Goal: Use online tool/utility: Utilize a website feature to perform a specific function

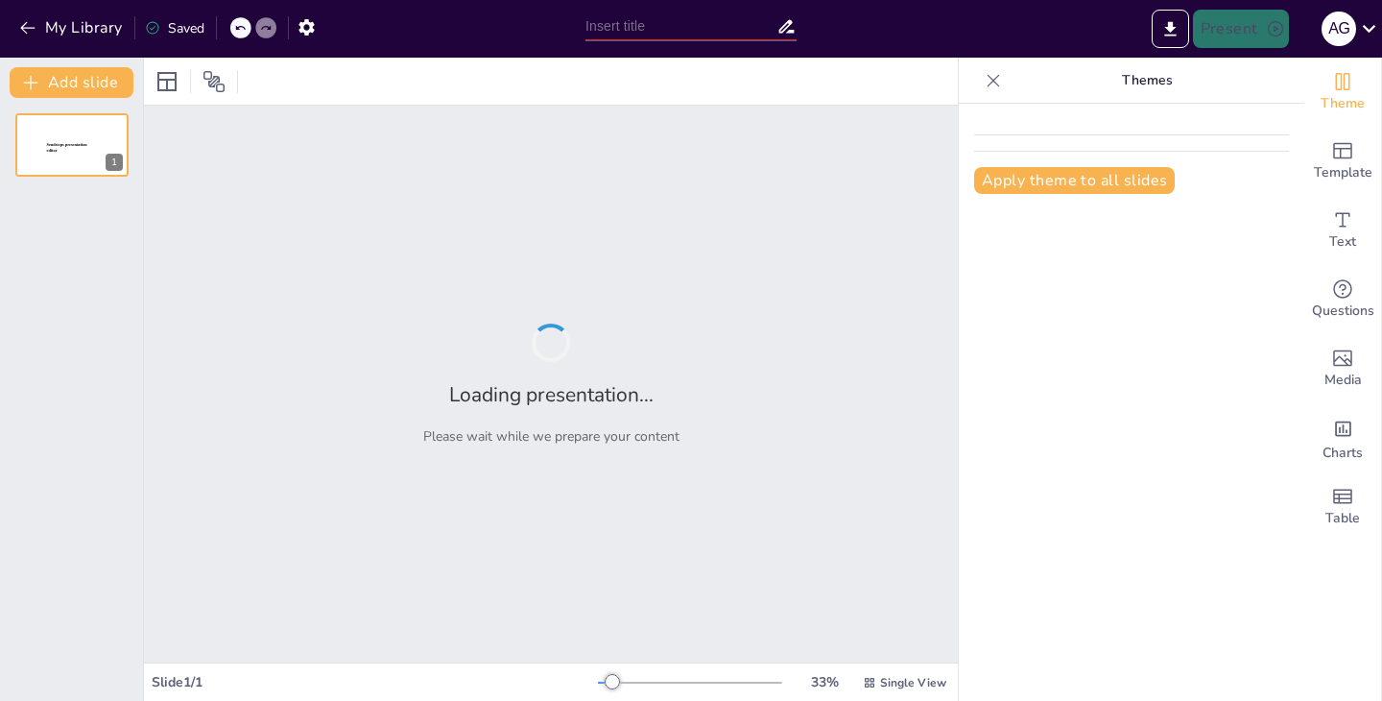
type input "Monopolio y Políticas Antimonopolio"
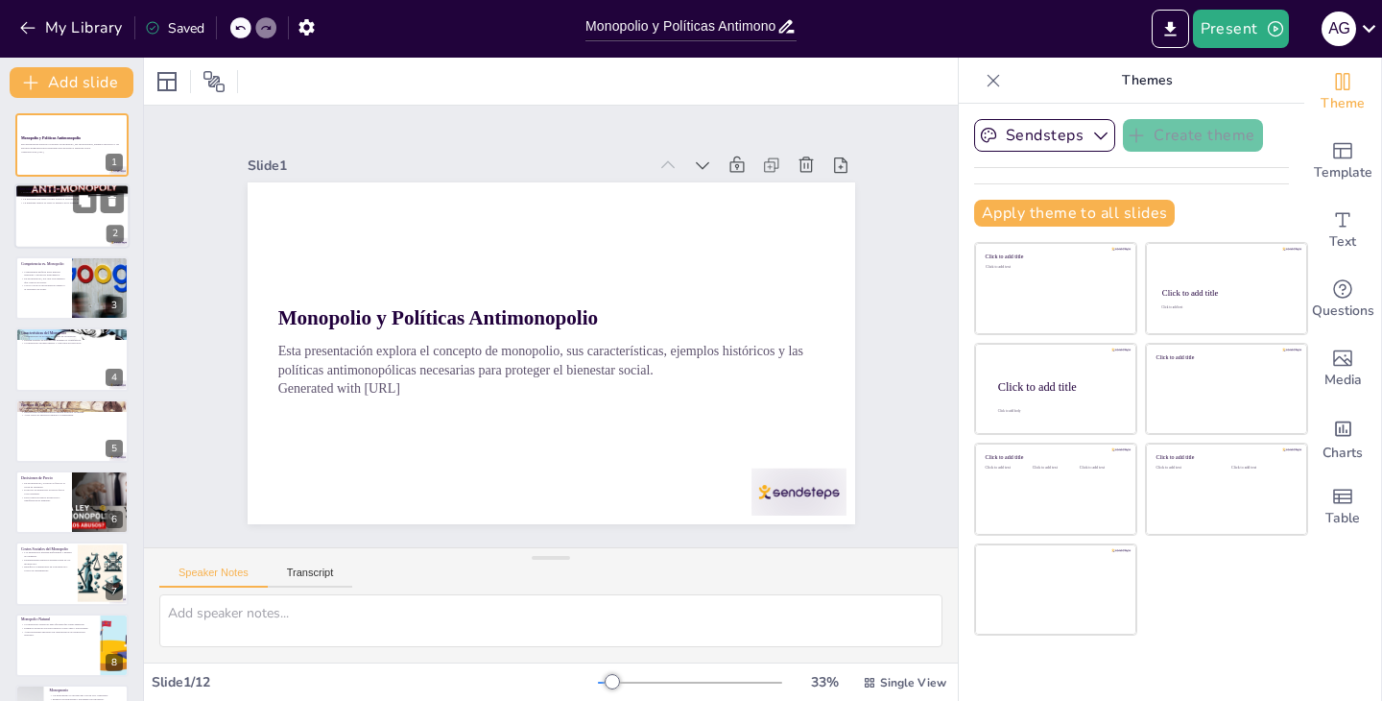
click at [76, 233] on div at bounding box center [71, 216] width 115 height 65
type textarea "El monopolio se refiere a una estructura [PERSON_NAME] donde una sola empresa t…"
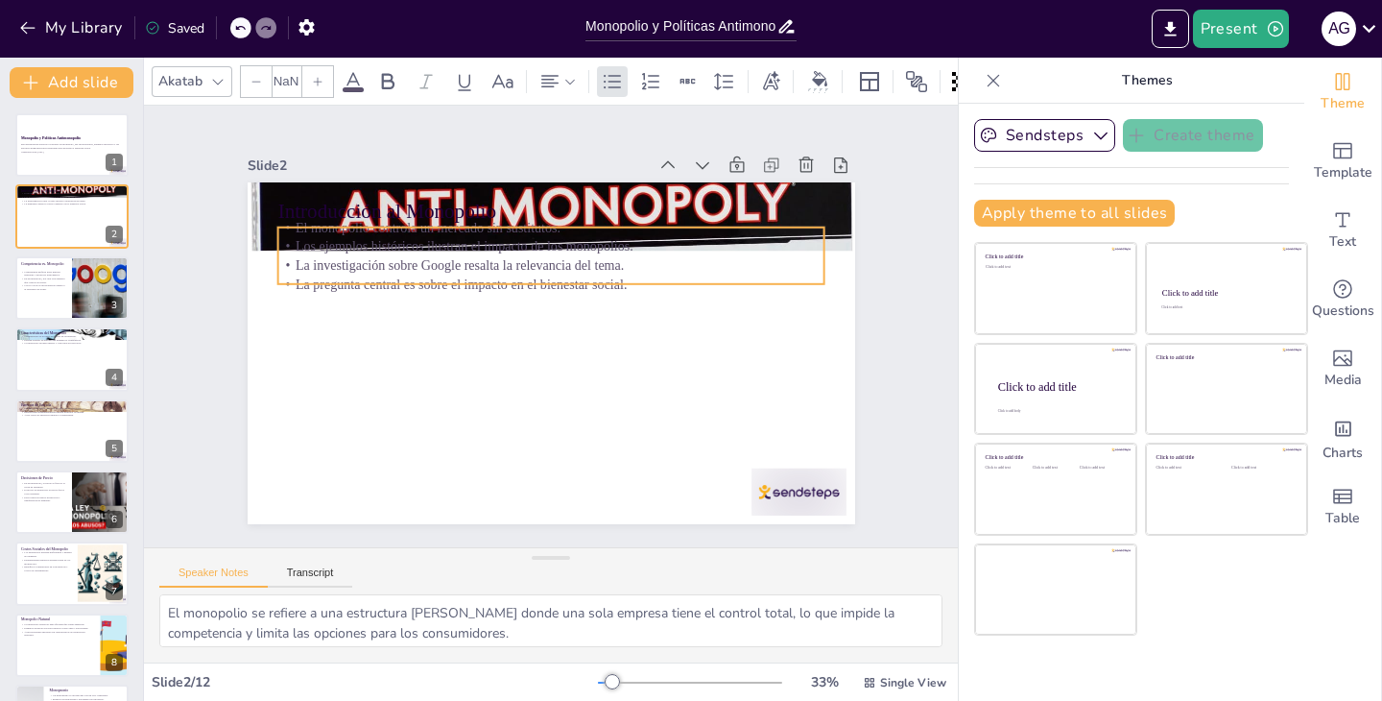
drag, startPoint x: 456, startPoint y: 284, endPoint x: 444, endPoint y: 268, distance: 20.0
click at [454, 215] on div "Introducción al Monopolio El monopolio controla un mercado sin sustitutos. Los …" at bounding box center [566, 183] width 604 height 63
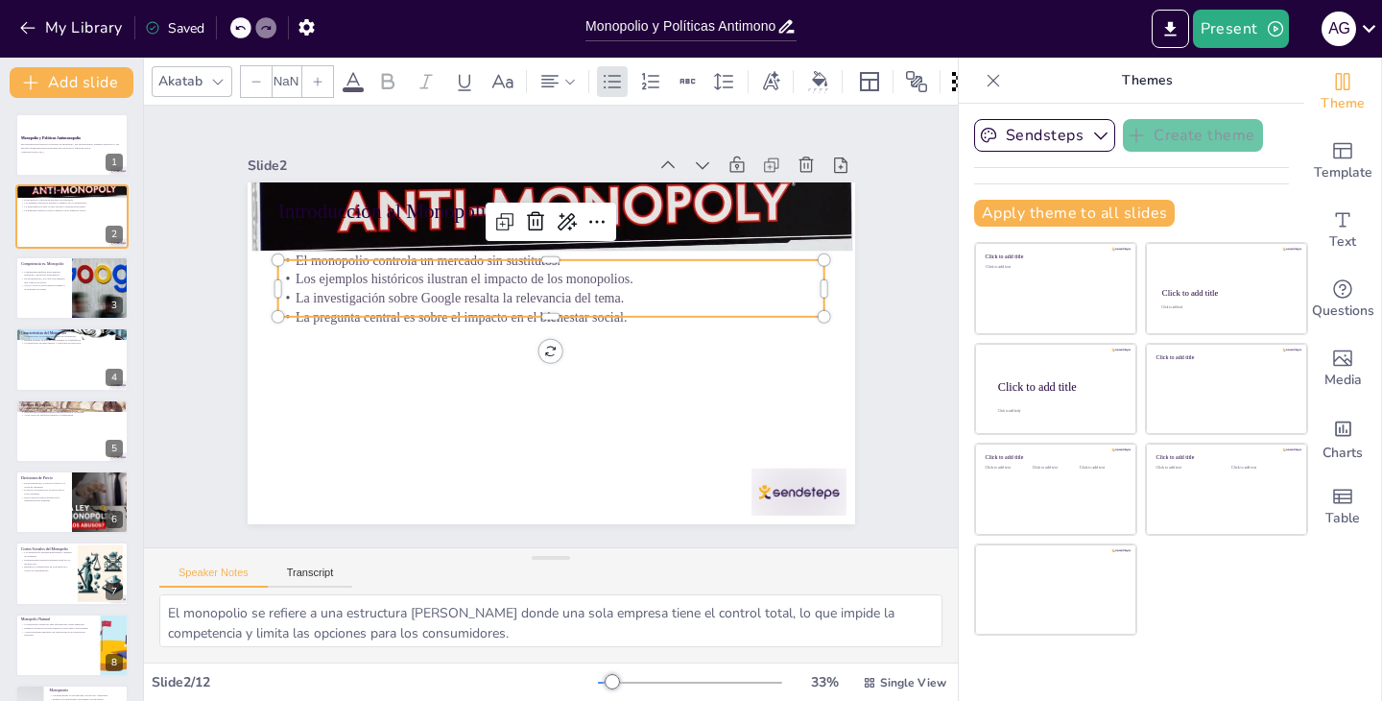
type input "32"
drag, startPoint x: 444, startPoint y: 268, endPoint x: 440, endPoint y: 316, distance: 48.2
click at [440, 270] on p "El monopolio controla un mercado sin sustitutos." at bounding box center [550, 260] width 547 height 19
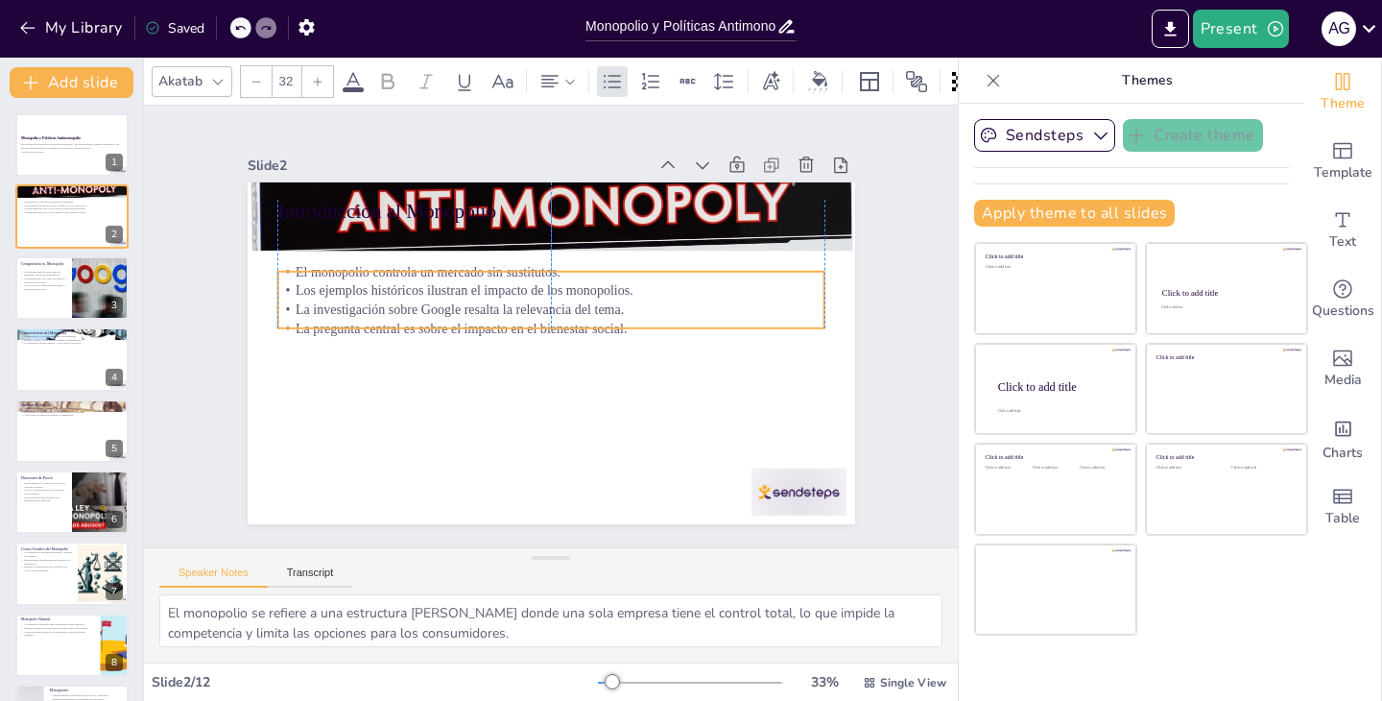
drag, startPoint x: 543, startPoint y: 310, endPoint x: 544, endPoint y: 272, distance: 38.4
click at [544, 272] on p "El monopolio controla un mercado sin sustitutos." at bounding box center [550, 271] width 547 height 19
drag, startPoint x: 547, startPoint y: 337, endPoint x: 545, endPoint y: 407, distance: 70.1
click at [545, 407] on div at bounding box center [548, 353] width 640 height 403
click at [632, 325] on p "La pregunta central es sobre el impacto en el bienestar social." at bounding box center [551, 327] width 546 height 76
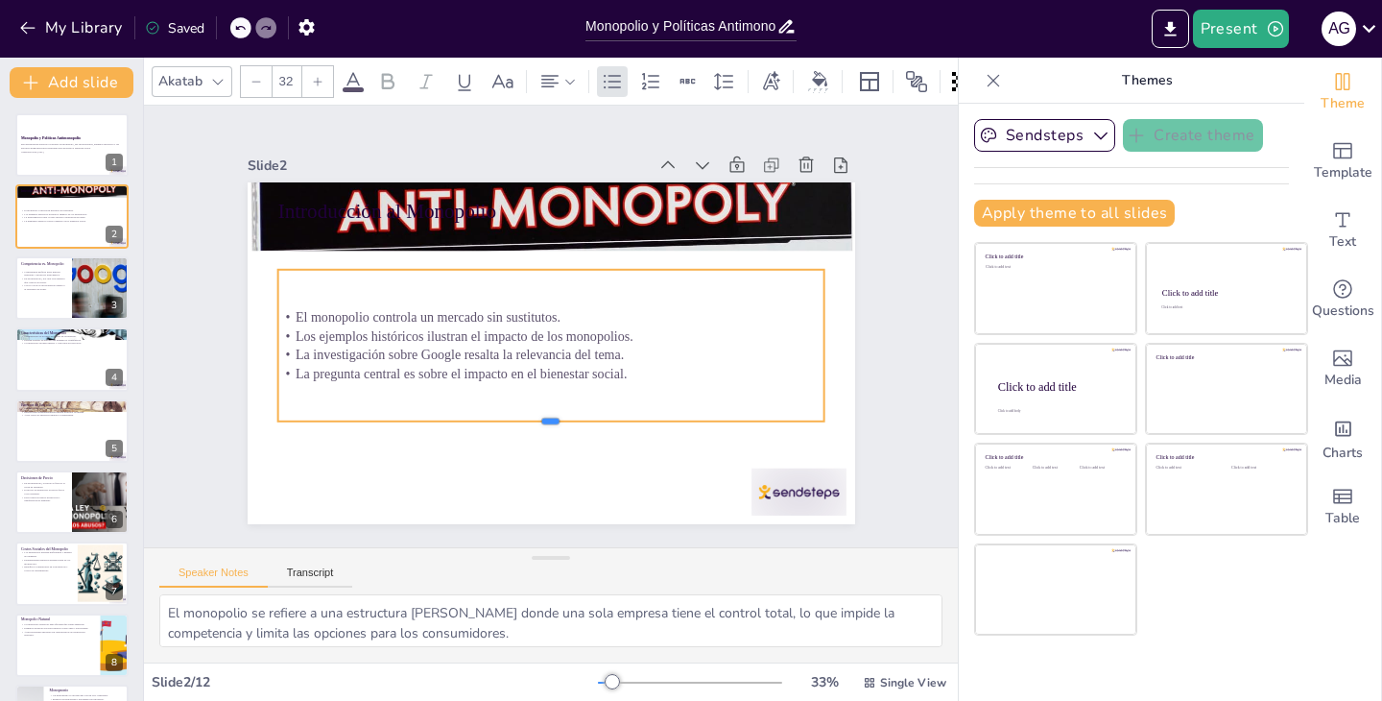
drag, startPoint x: 605, startPoint y: 327, endPoint x: 603, endPoint y: 422, distance: 95.1
click at [603, 422] on div at bounding box center [540, 429] width 545 height 72
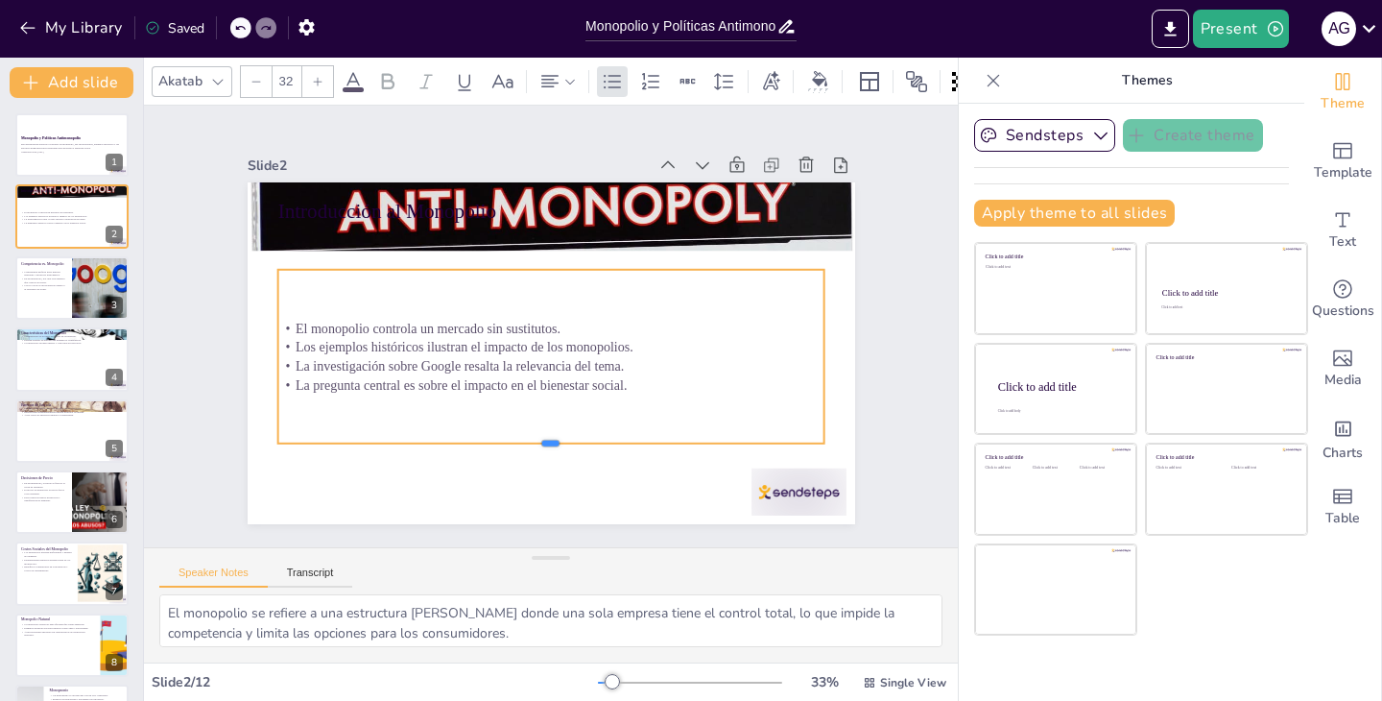
drag, startPoint x: 548, startPoint y: 423, endPoint x: 550, endPoint y: 471, distance: 48.0
click at [550, 471] on div "Introducción al Monopolio El monopolio controla un mercado sin sustitutos. Los …" at bounding box center [545, 352] width 665 height 461
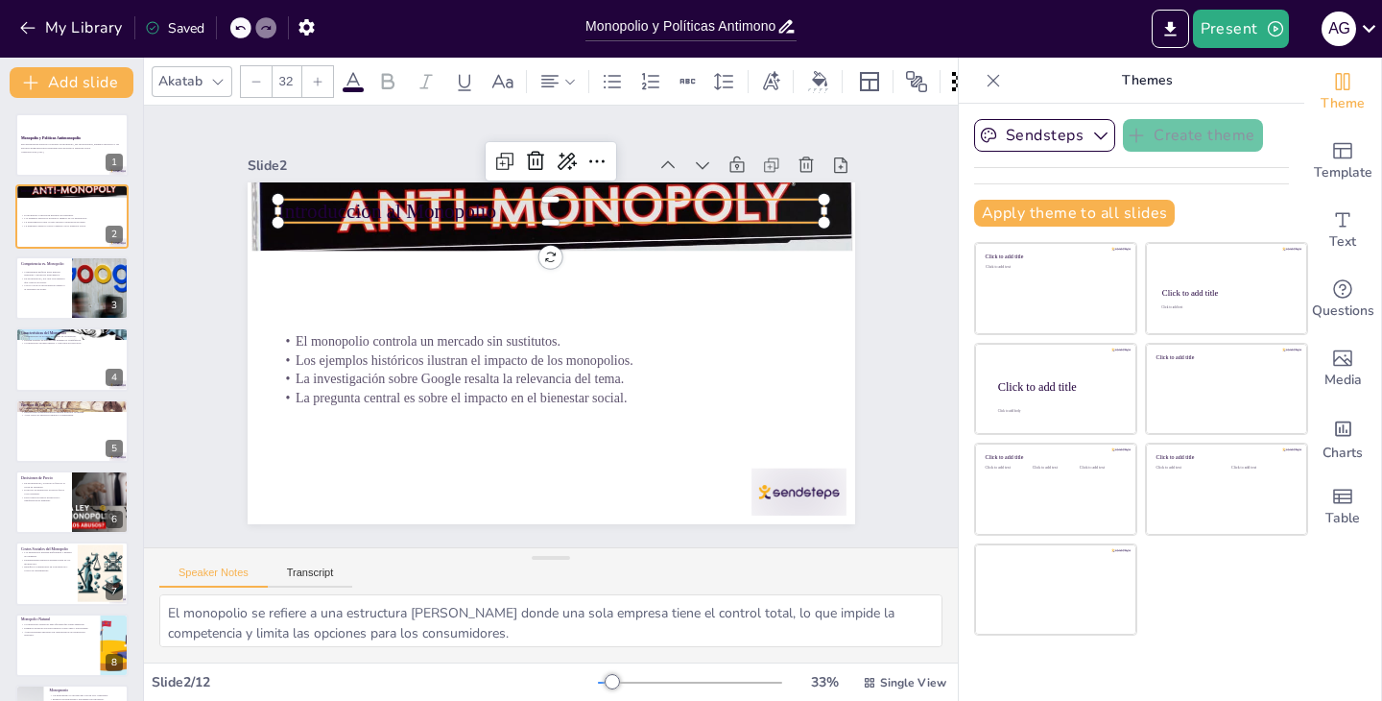
click at [487, 203] on p "Introducción al Monopolio" at bounding box center [563, 211] width 547 height 85
click at [469, 214] on p "Introducción al Monopolio" at bounding box center [587, 217] width 529 height 196
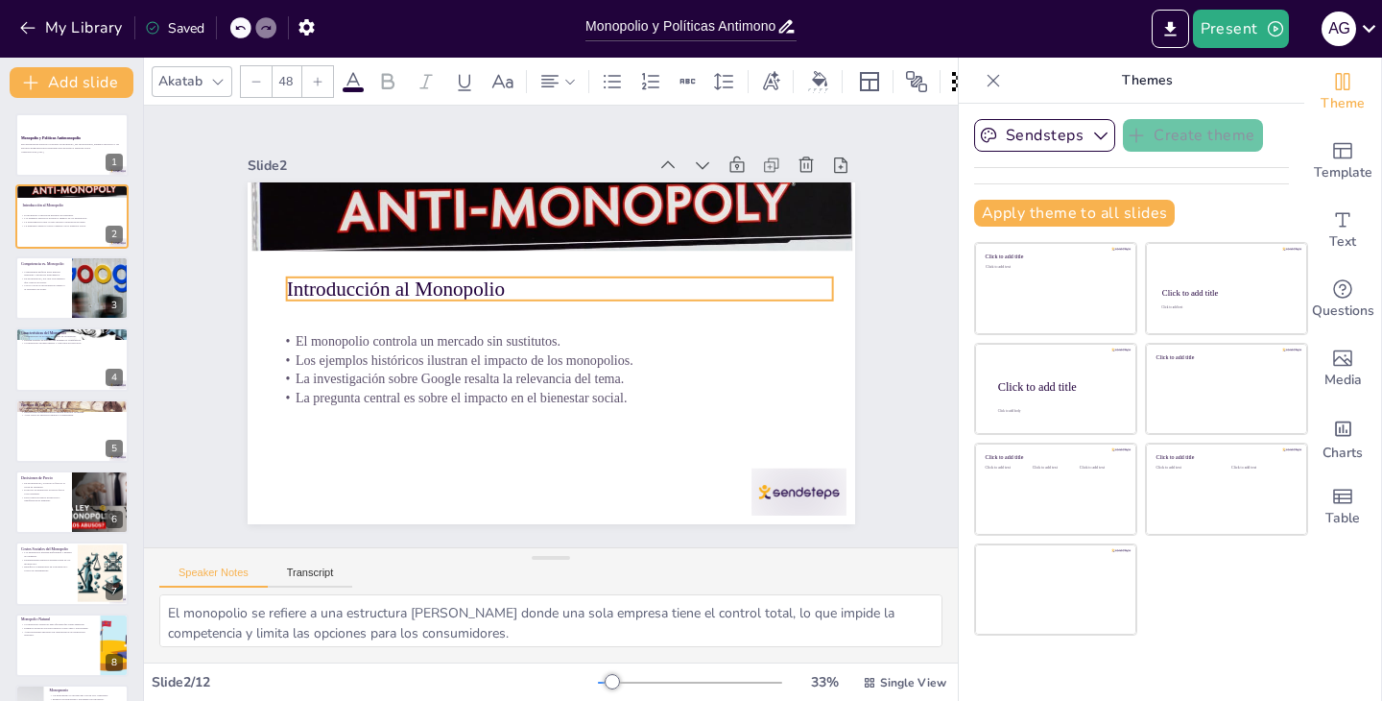
drag, startPoint x: 469, startPoint y: 214, endPoint x: 484, endPoint y: 317, distance: 103.7
click at [484, 215] on div "Introducción al Monopolio El monopolio controla un mercado sin sustitutos. Los …" at bounding box center [566, 183] width 604 height 63
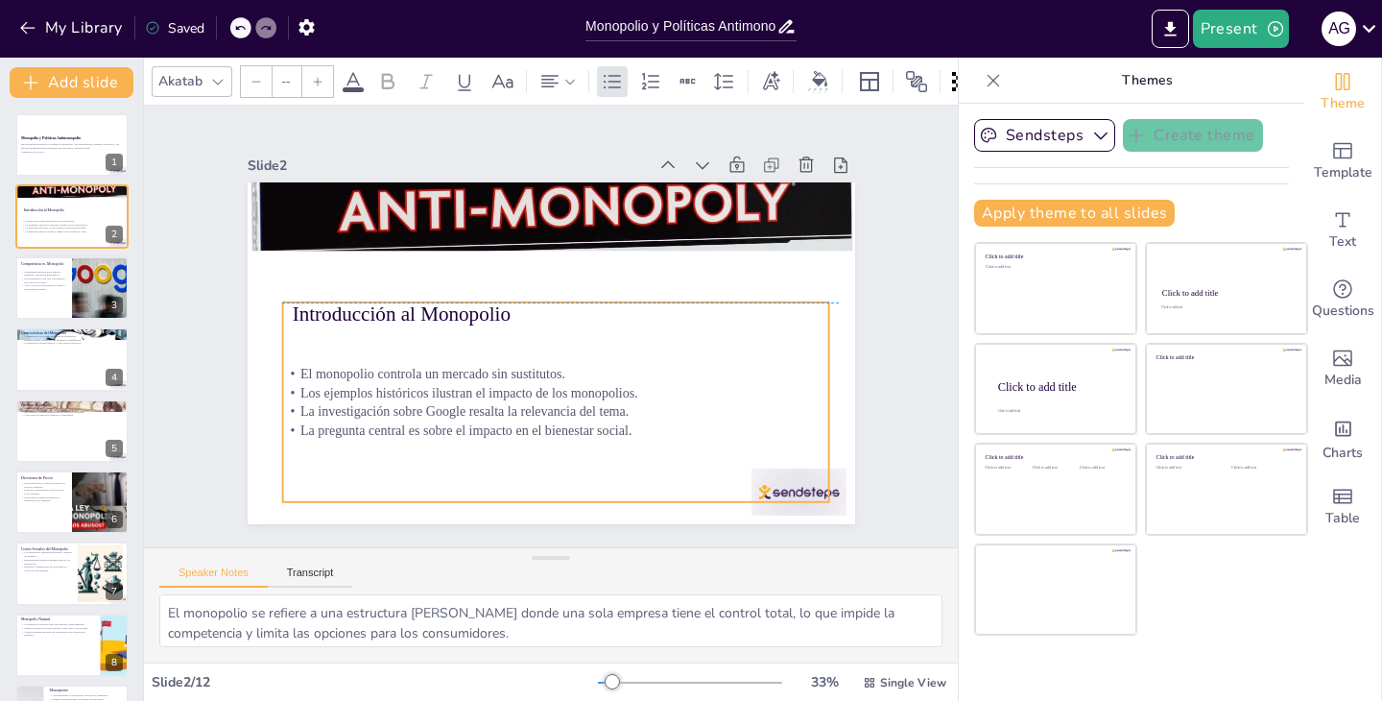
drag, startPoint x: 501, startPoint y: 383, endPoint x: 506, endPoint y: 415, distance: 32.0
click at [506, 415] on p "La investigación sobre Google resalta la relevancia del tema." at bounding box center [547, 411] width 546 height 76
type input "32"
drag, startPoint x: 506, startPoint y: 415, endPoint x: 779, endPoint y: 459, distance: 276.2
click at [506, 421] on div "El monopolio controla un mercado sin sustitutos. Los ejemplos históricos ilustr…" at bounding box center [548, 402] width 552 height 132
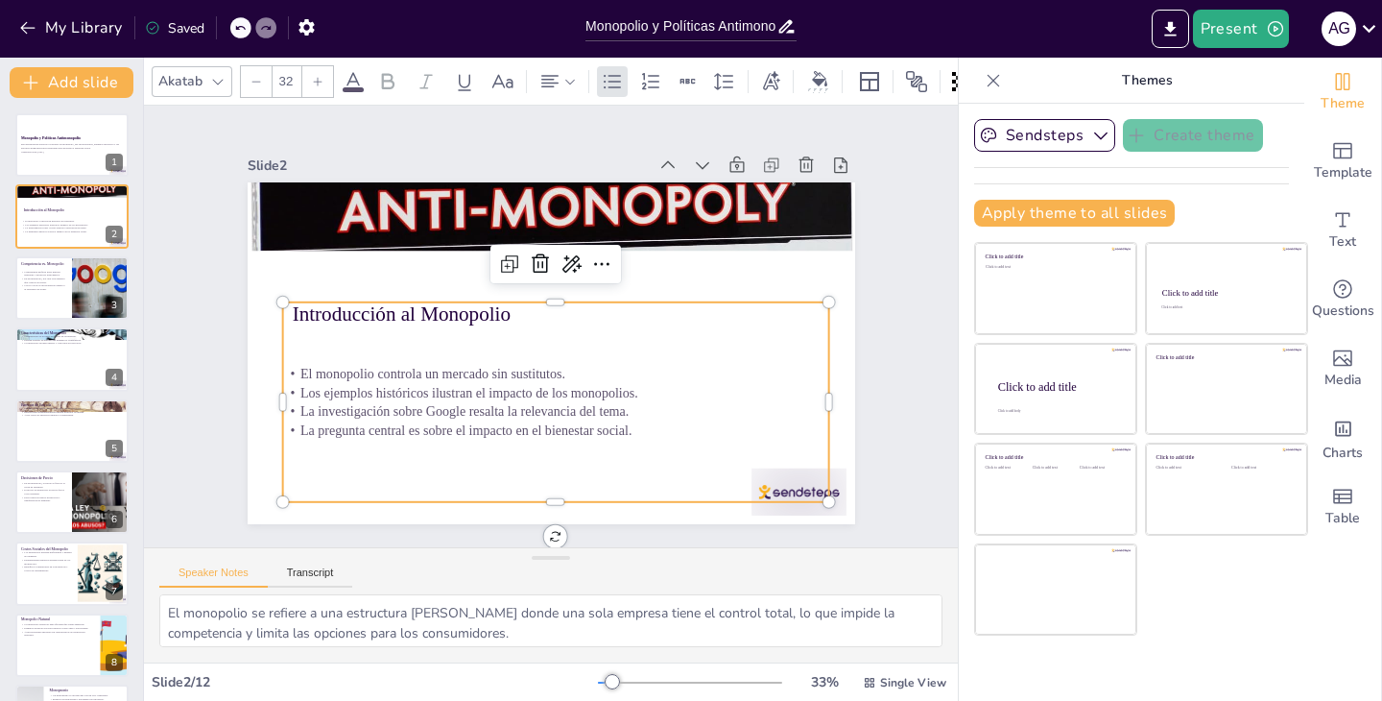
click at [877, 443] on div "Slide 1 Monopolio y Políticas Antimonopolio Esta presentación explora el concep…" at bounding box center [551, 327] width 715 height 396
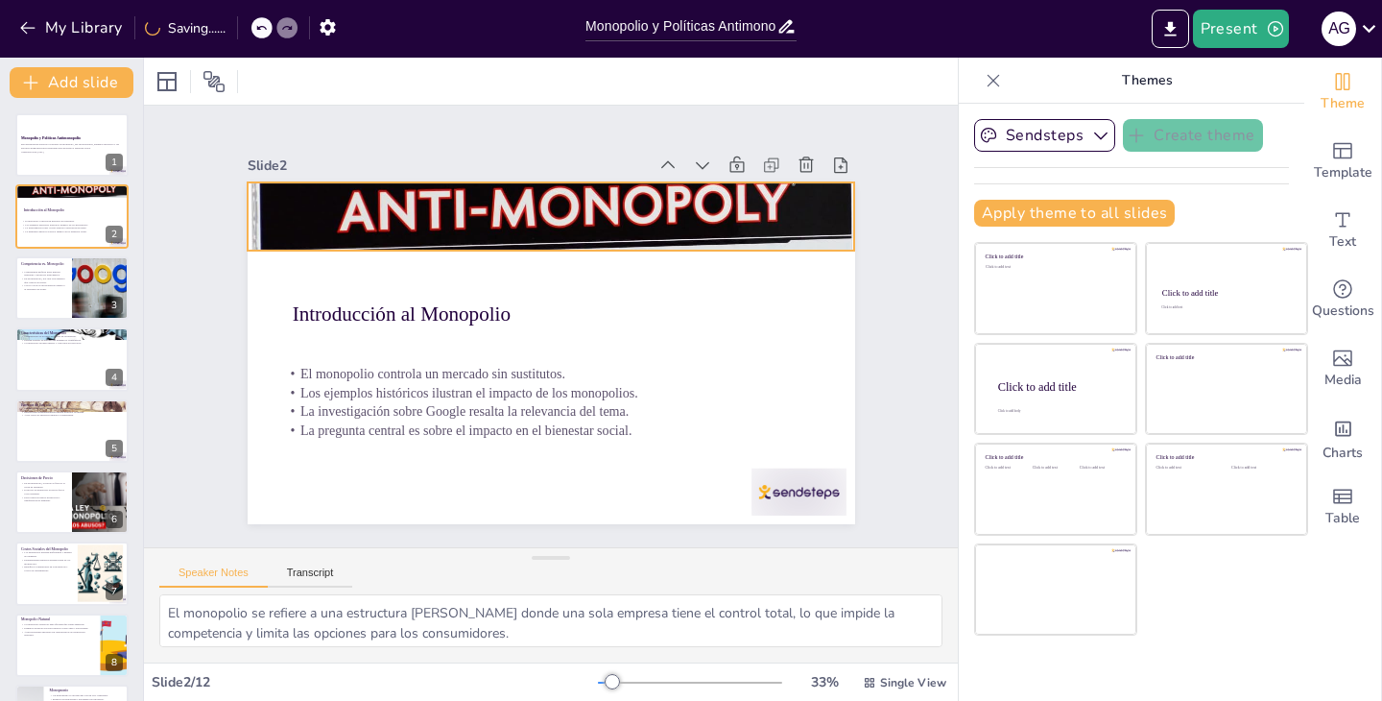
click at [767, 227] on div at bounding box center [596, 226] width 730 height 638
drag, startPoint x: 801, startPoint y: 236, endPoint x: 802, endPoint y: 259, distance: 23.1
click at [802, 215] on div "Introducción al Monopolio El monopolio controla un mercado sin sustitutos. Los …" at bounding box center [566, 183] width 604 height 63
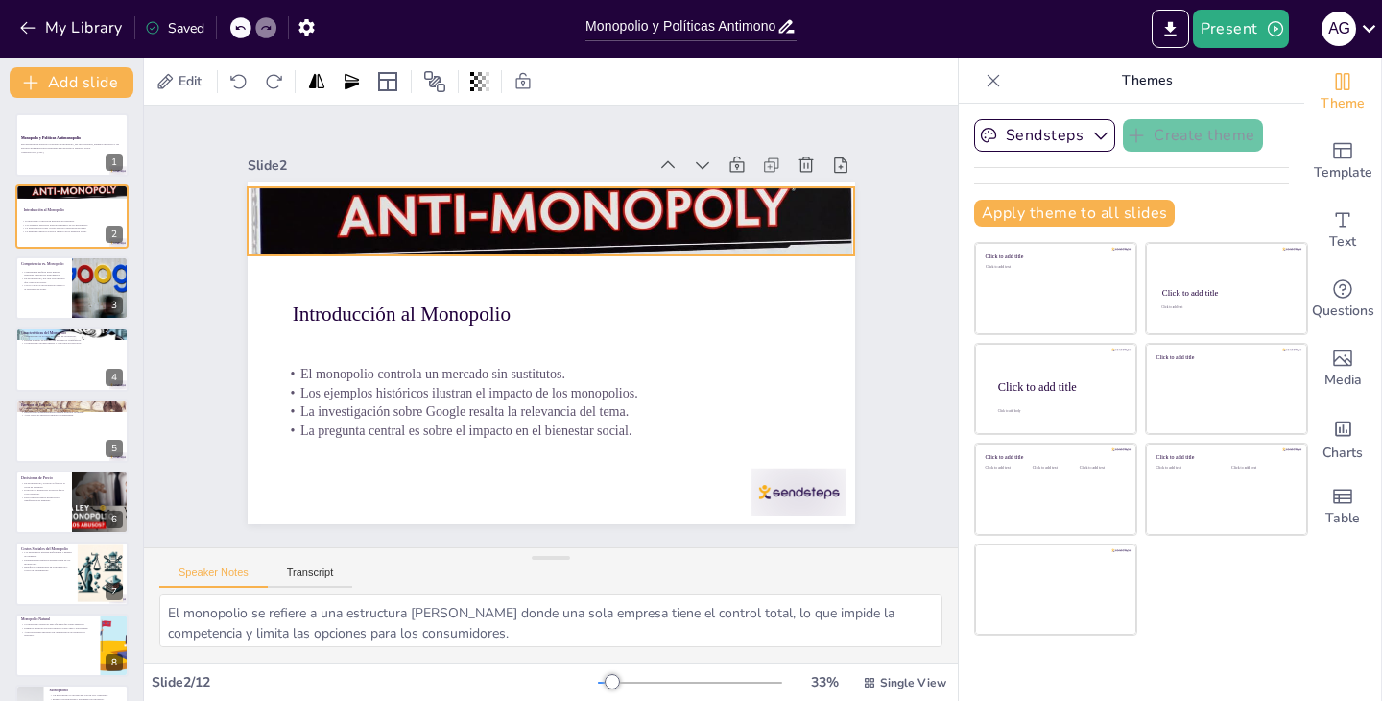
click at [780, 255] on div at bounding box center [583, 226] width 710 height 595
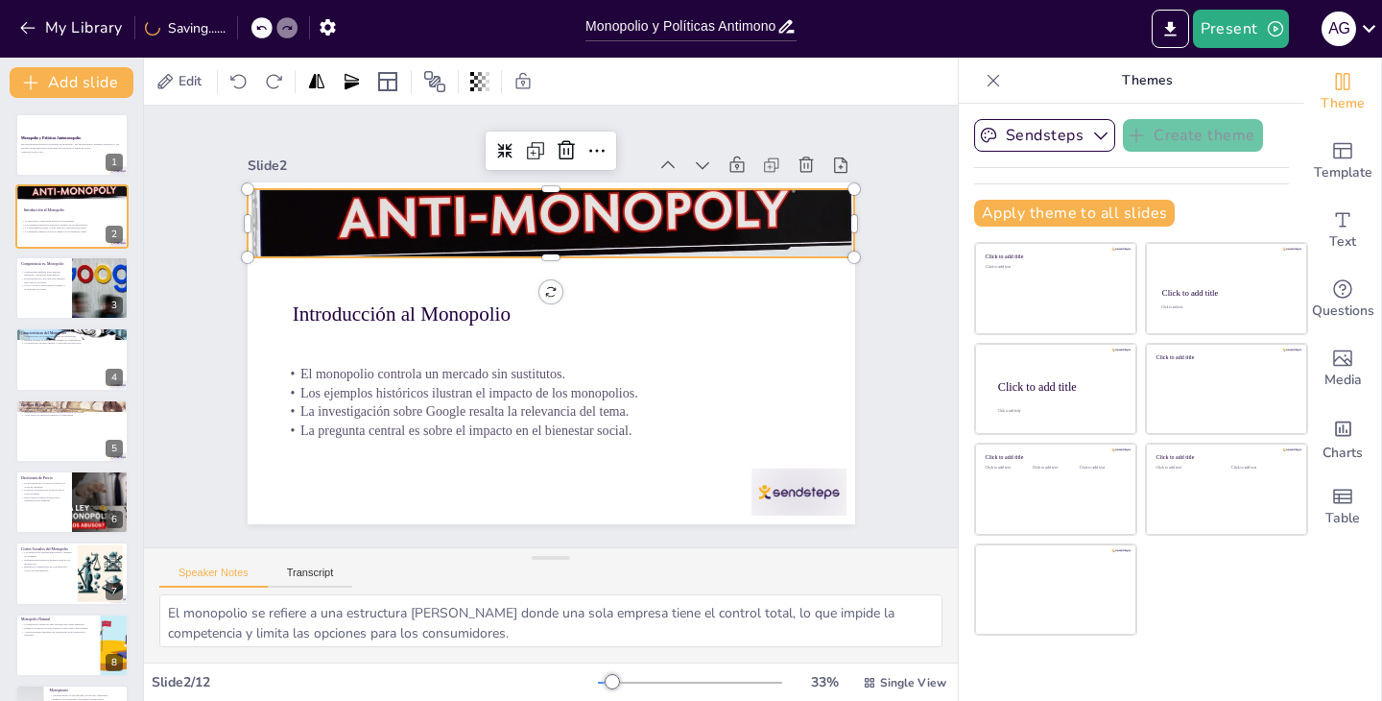
drag, startPoint x: 700, startPoint y: 251, endPoint x: 887, endPoint y: 343, distance: 208.7
click at [700, 273] on div at bounding box center [561, 223] width 649 height 489
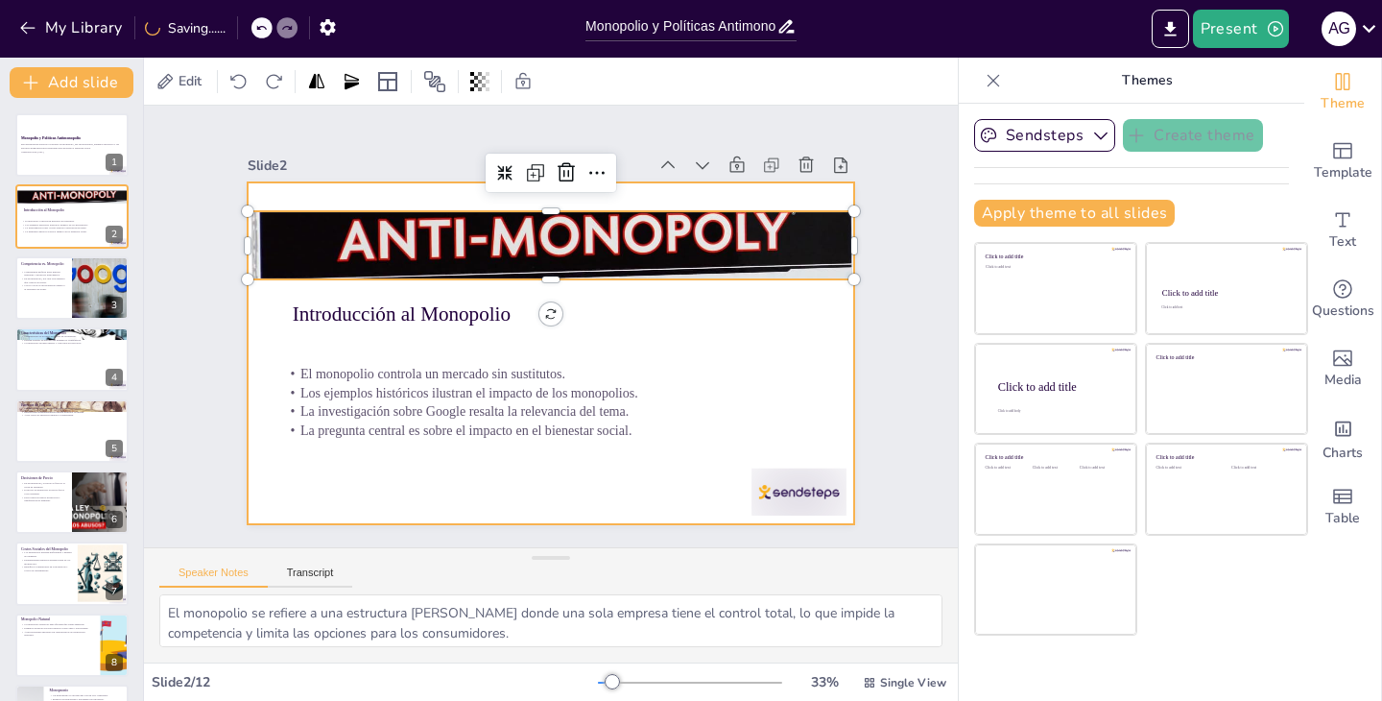
click at [889, 342] on div "Slide 1 Monopolio y Políticas Antimonopolio Esta presentación explora el concep…" at bounding box center [550, 326] width 817 height 700
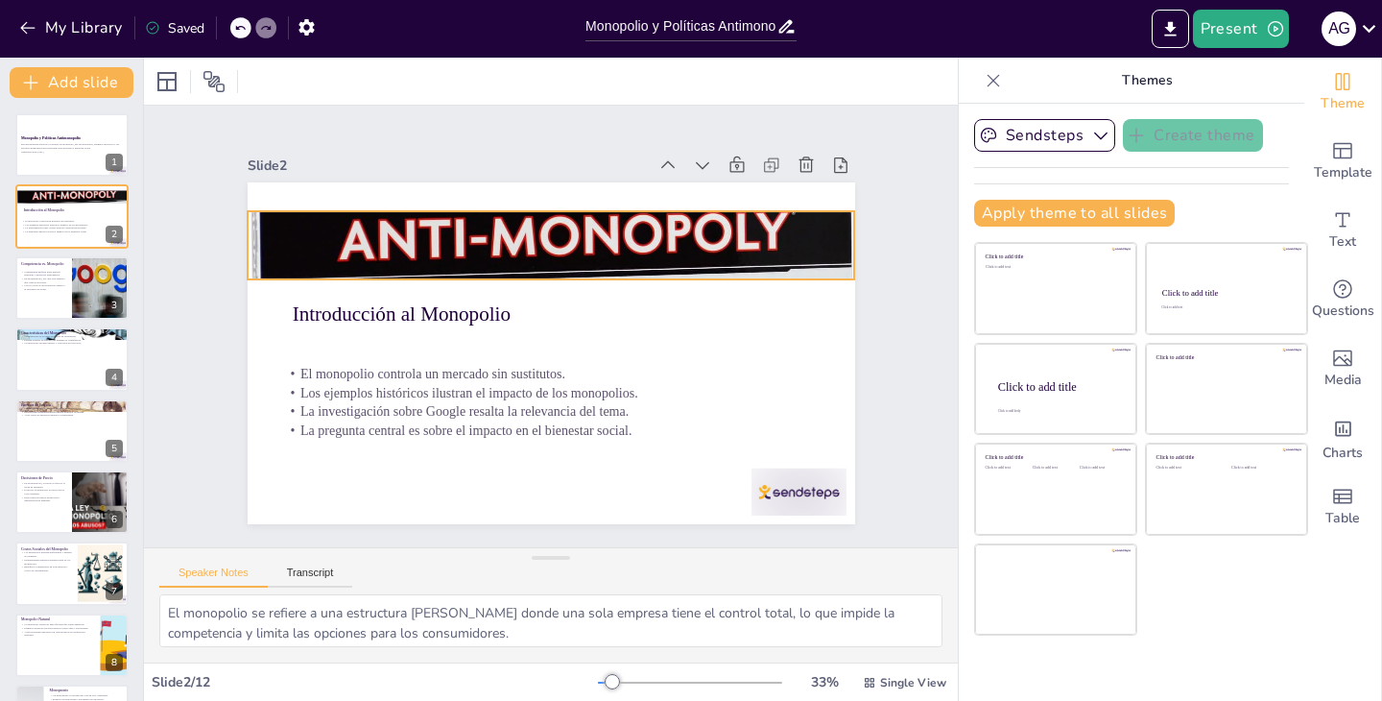
click at [675, 279] on div "Introducción al Monopolio El monopolio controla un mercado sin sustitutos. Los …" at bounding box center [548, 353] width 640 height 403
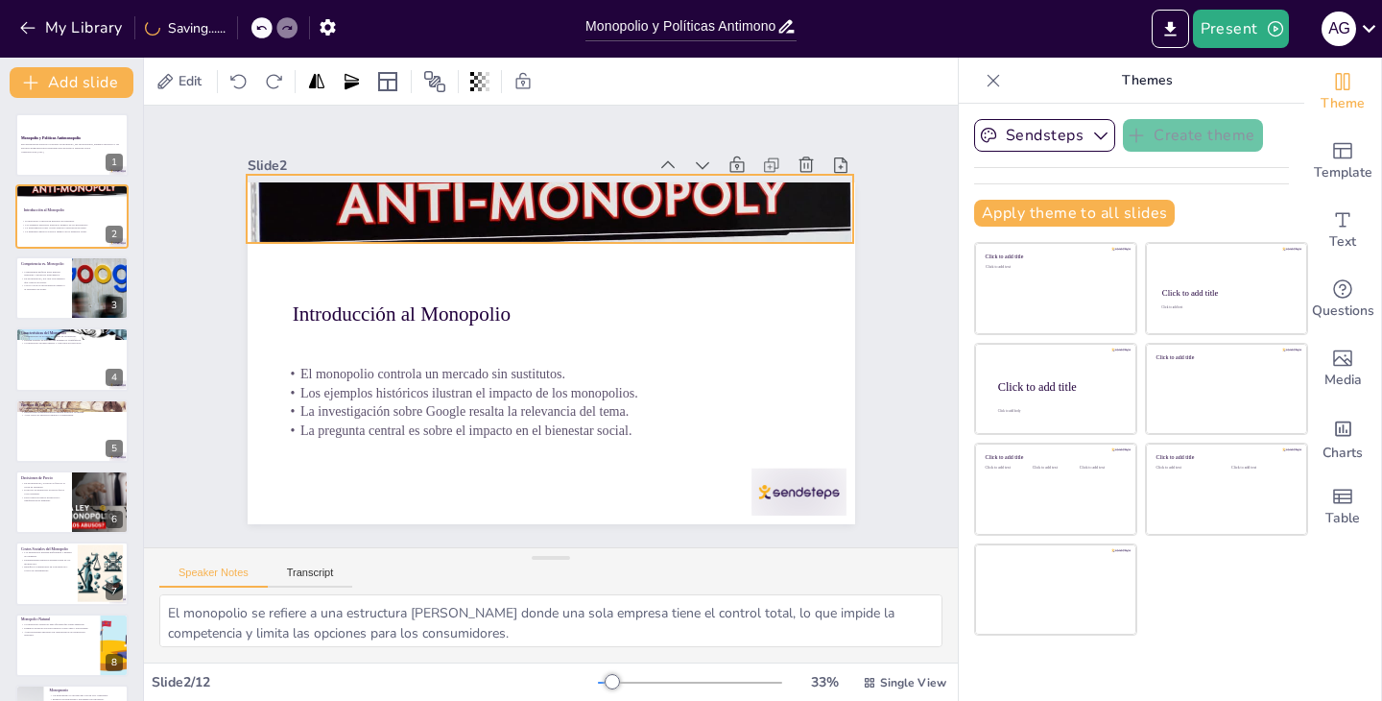
drag, startPoint x: 673, startPoint y: 266, endPoint x: 672, endPoint y: 227, distance: 39.4
click at [672, 227] on div at bounding box center [575, 211] width 684 height 545
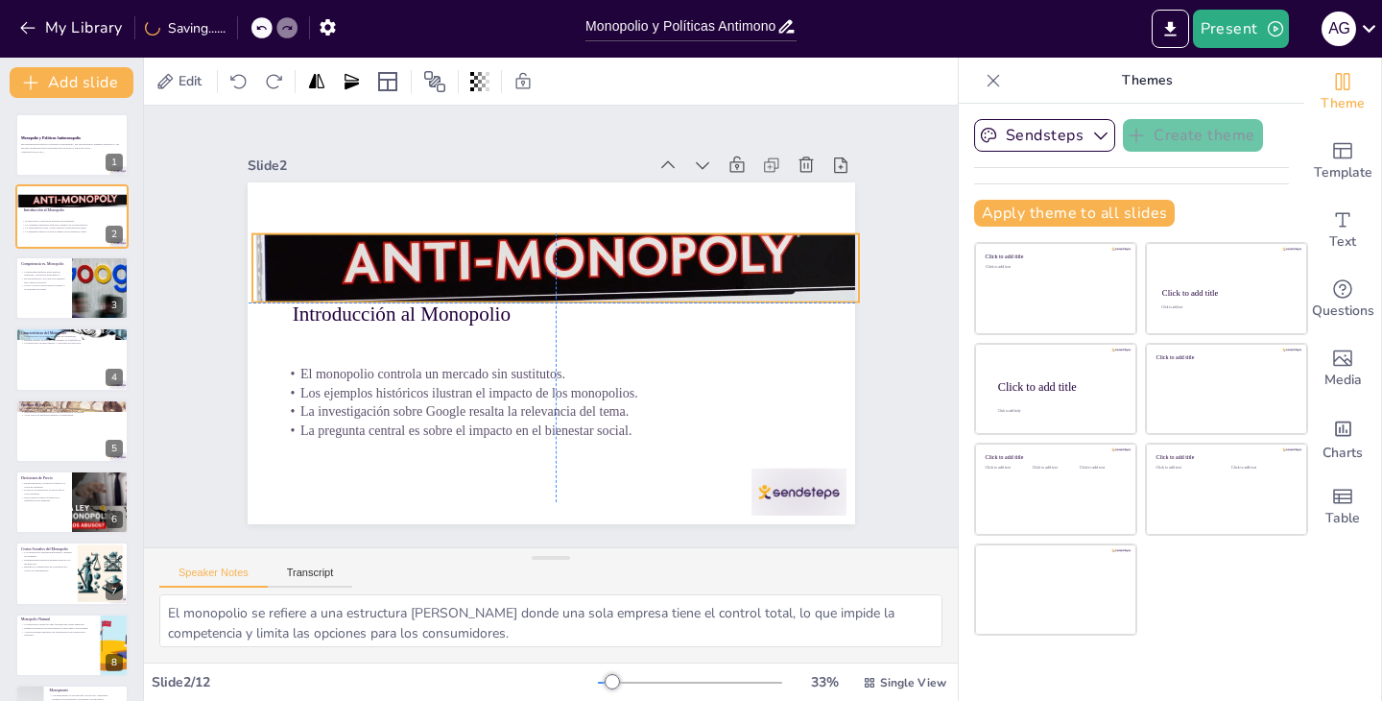
drag, startPoint x: 624, startPoint y: 231, endPoint x: 626, endPoint y: 292, distance: 60.5
click at [626, 292] on div at bounding box center [561, 269] width 649 height 490
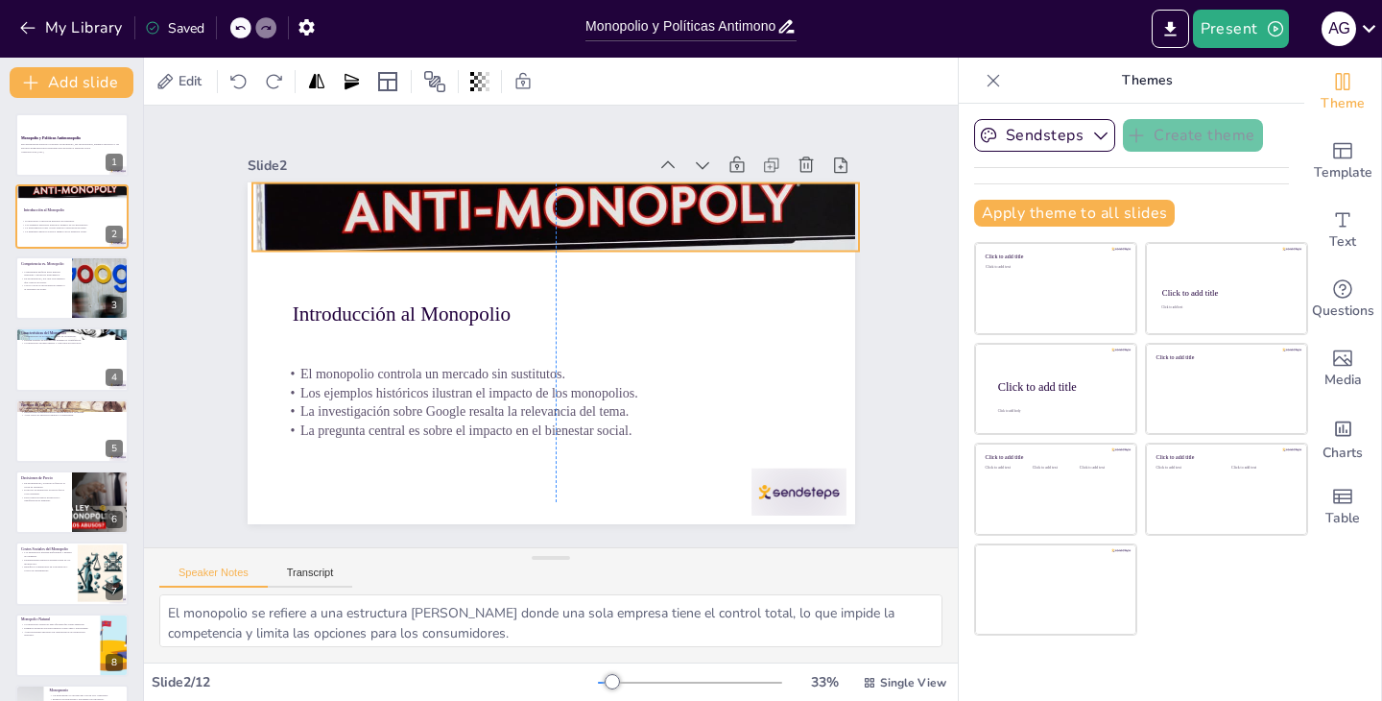
drag, startPoint x: 593, startPoint y: 280, endPoint x: 595, endPoint y: 230, distance: 50.0
click at [595, 230] on div at bounding box center [556, 217] width 608 height 428
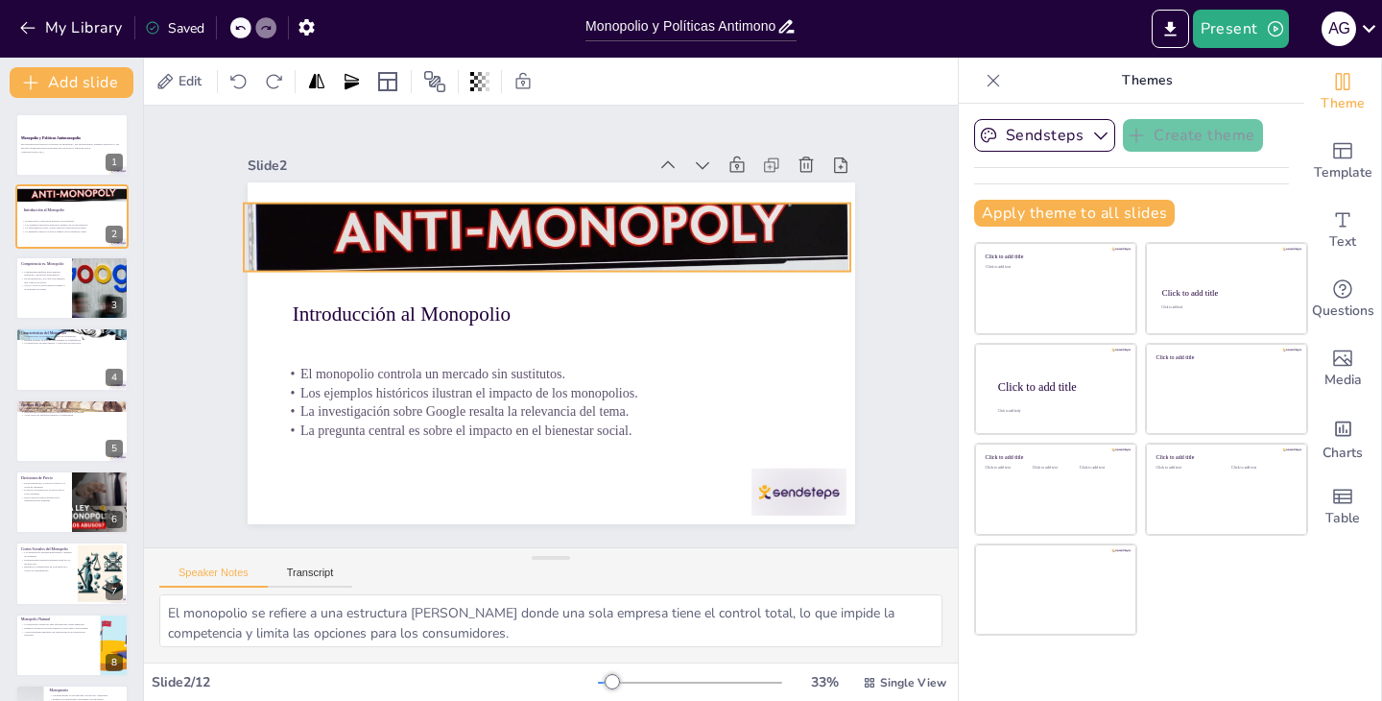
drag, startPoint x: 607, startPoint y: 230, endPoint x: 597, endPoint y: 249, distance: 20.6
click at [597, 249] on div at bounding box center [556, 238] width 649 height 490
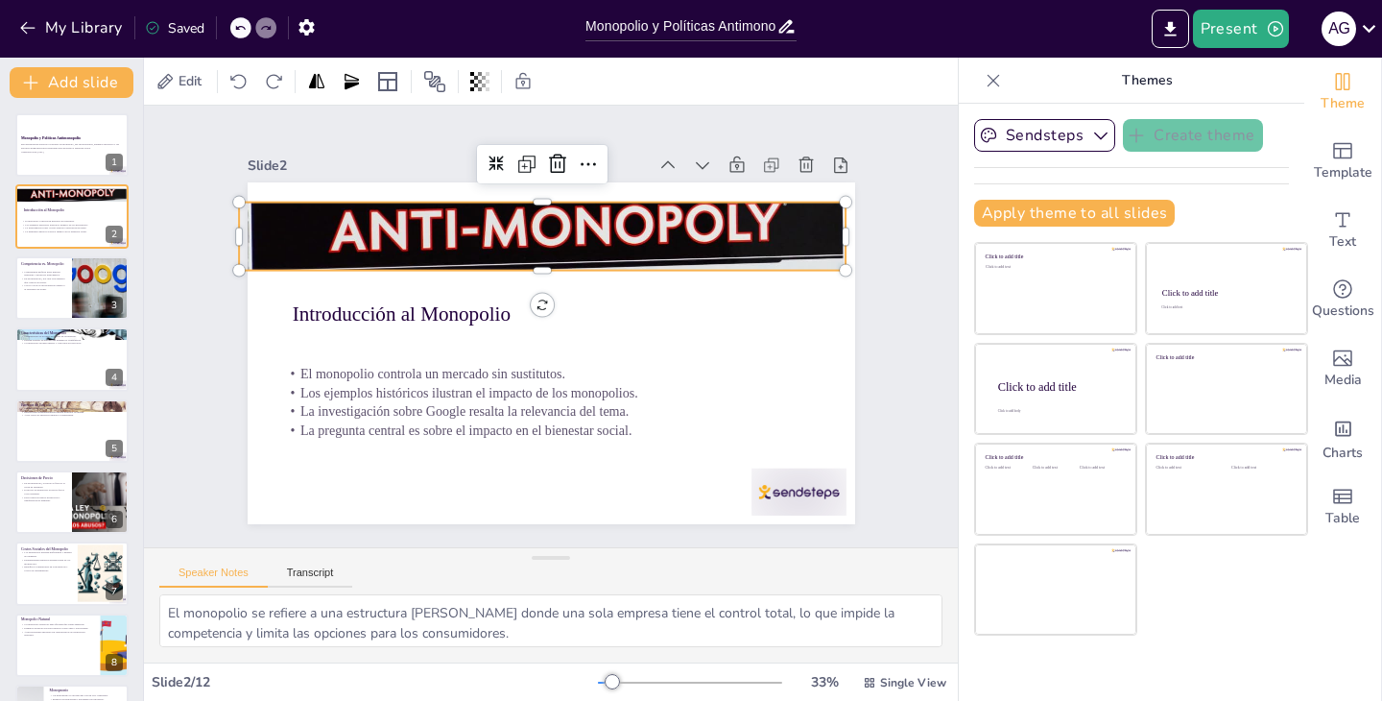
click at [666, 327] on div "El monopolio controla un mercado sin sustitutos. Los ejemplos históricos ilustr…" at bounding box center [548, 403] width 564 height 256
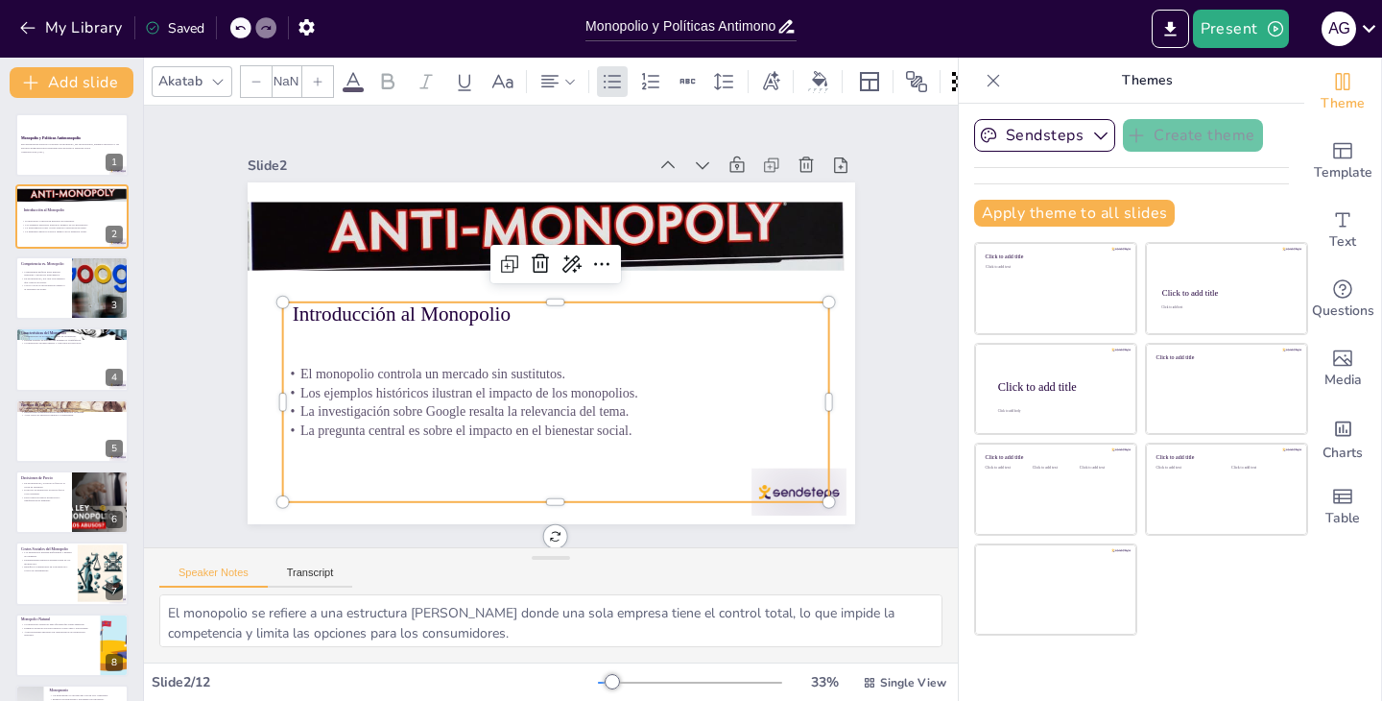
type input "32"
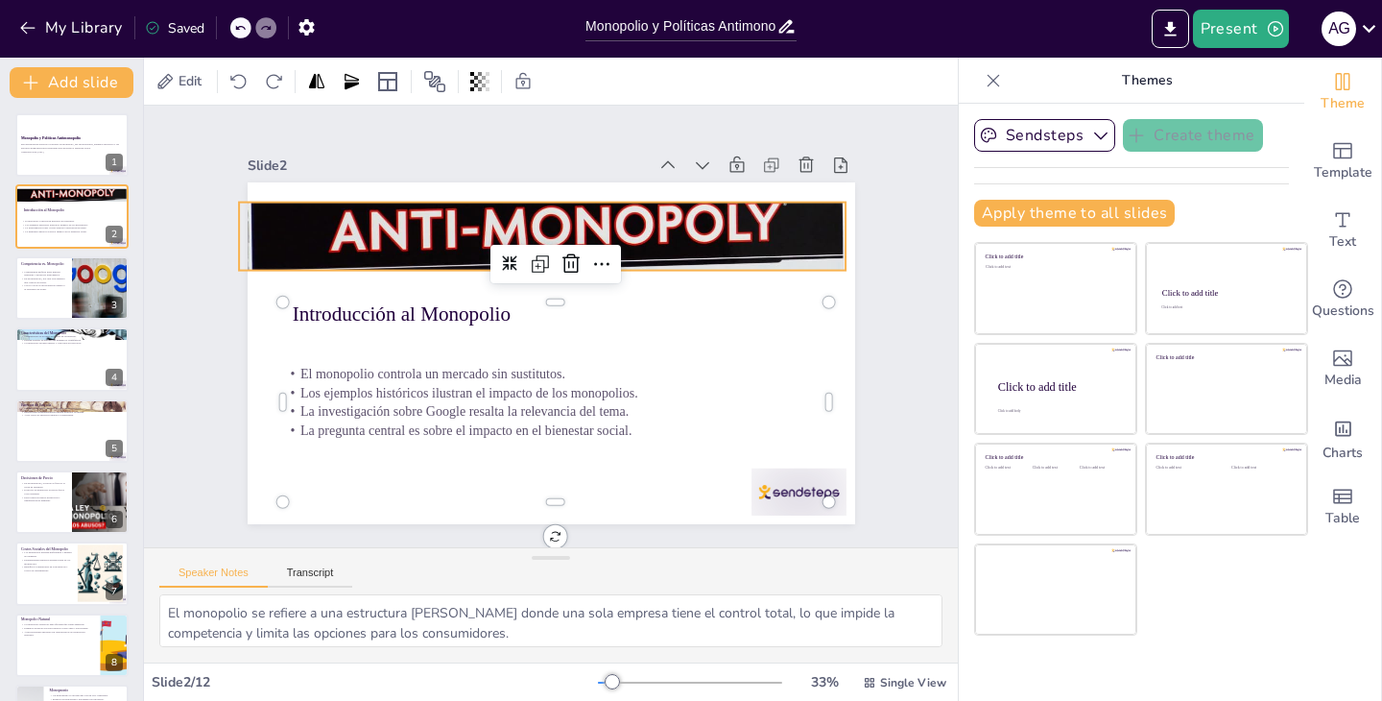
click at [679, 251] on div at bounding box center [562, 236] width 684 height 545
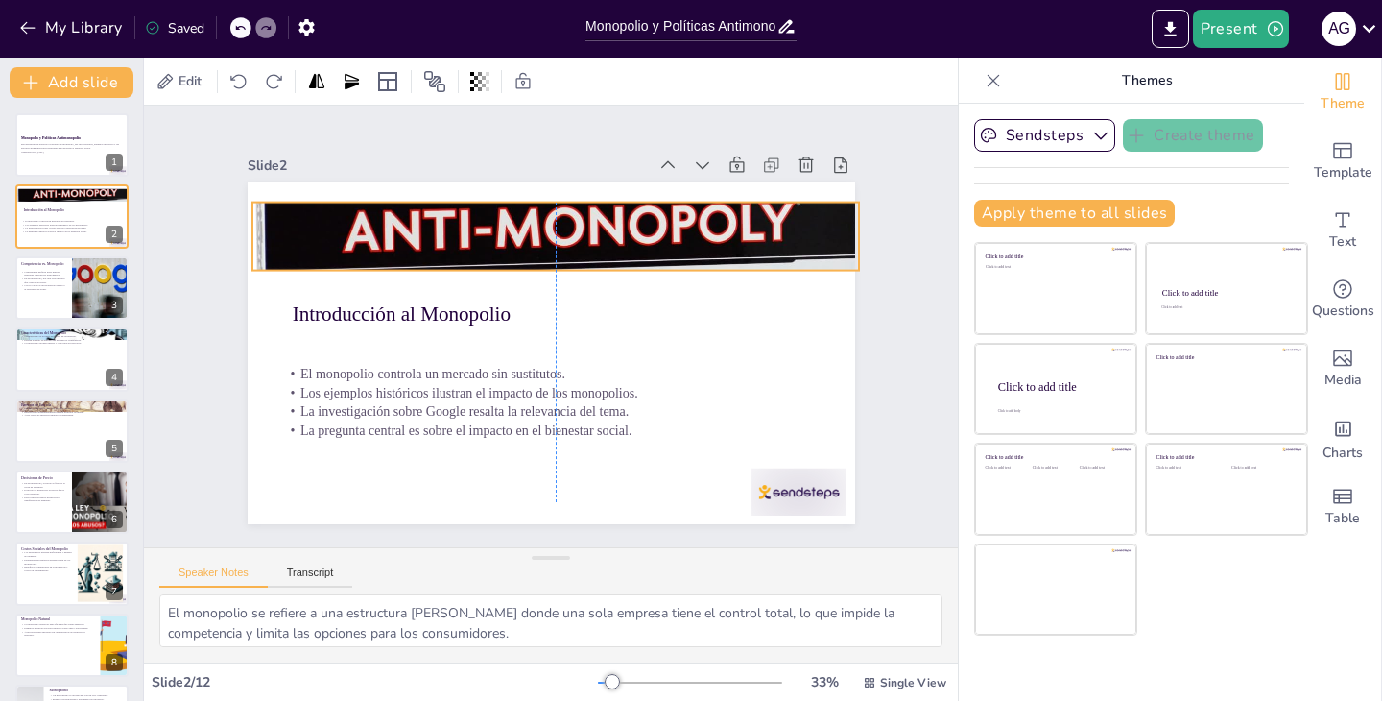
click at [686, 251] on div at bounding box center [565, 237] width 649 height 490
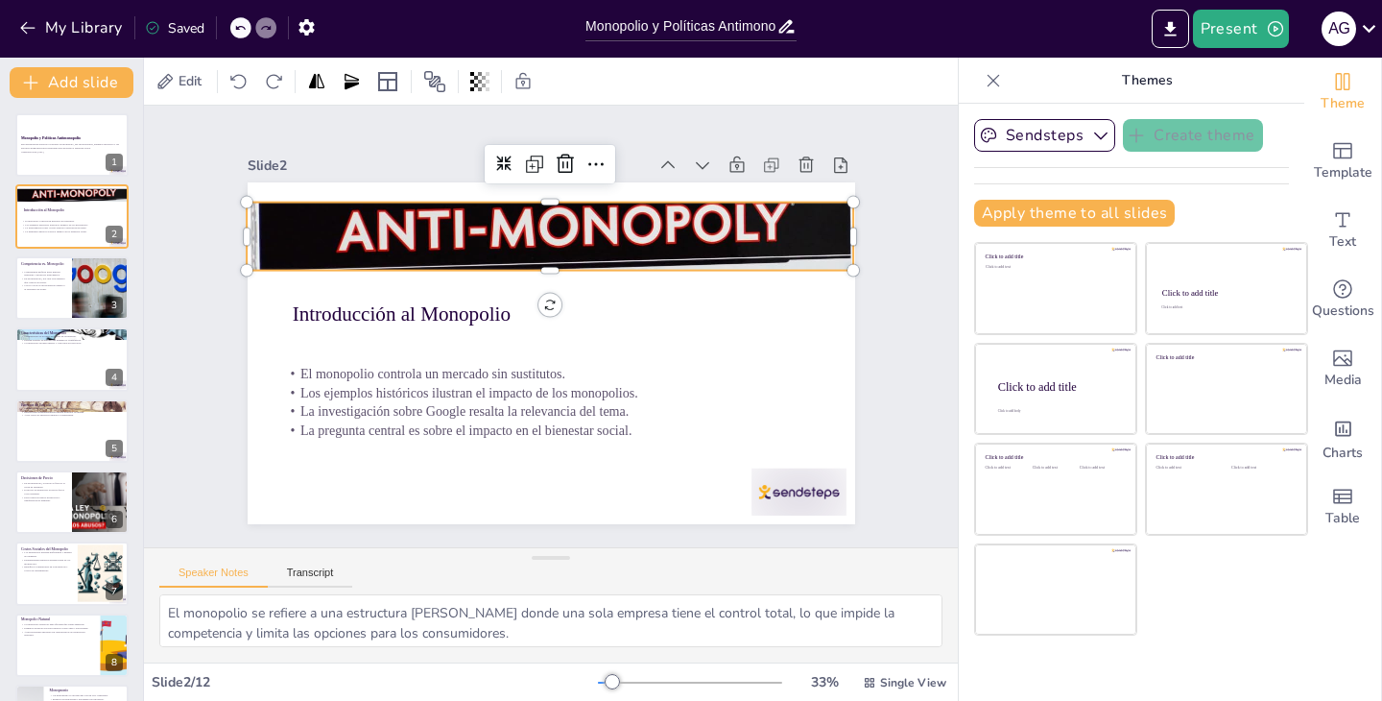
click at [695, 316] on div "El monopolio controla un mercado sin sustitutos. Los ejemplos históricos ilustr…" at bounding box center [548, 403] width 564 height 256
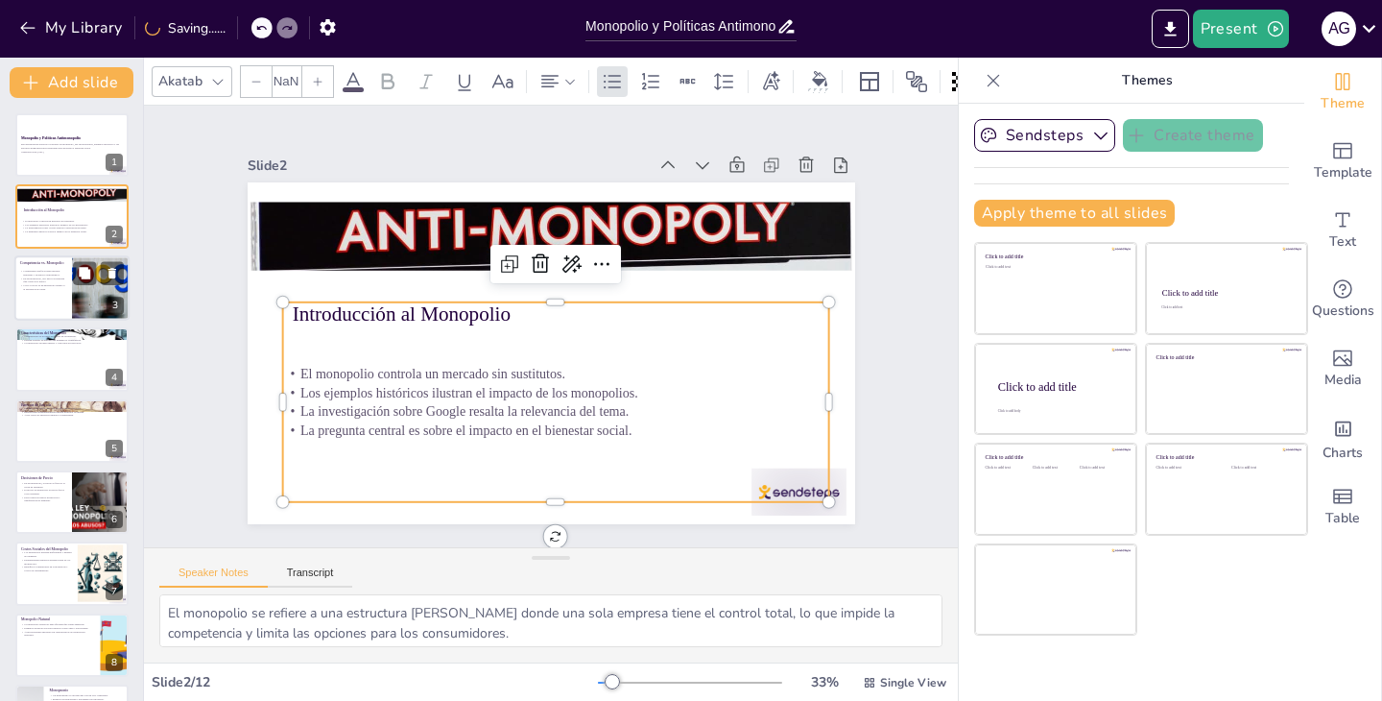
click at [64, 285] on p "Coca-Cola no es un monopolio debido a la existencia de Pepsi." at bounding box center [43, 286] width 46 height 7
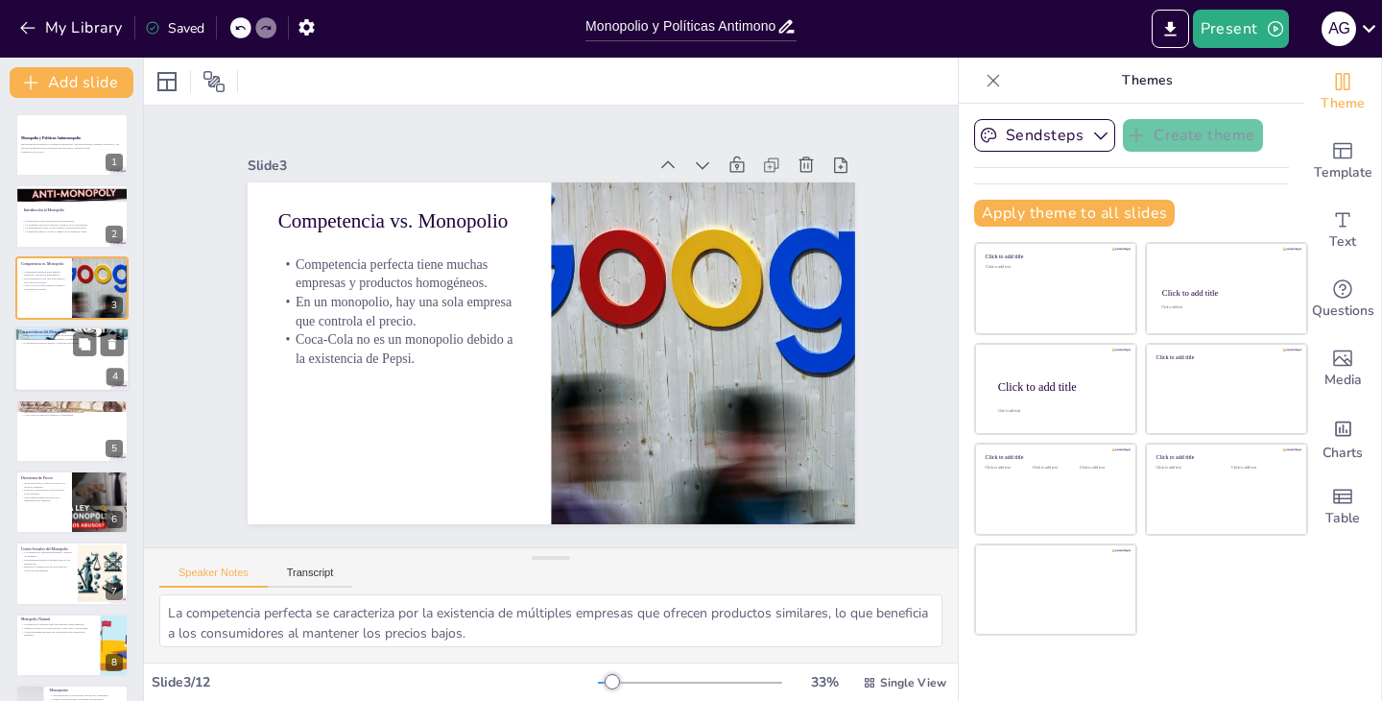
click at [100, 365] on div at bounding box center [71, 358] width 115 height 65
type textarea "La condición de ser el único productor permite al monopolio controlar el mercad…"
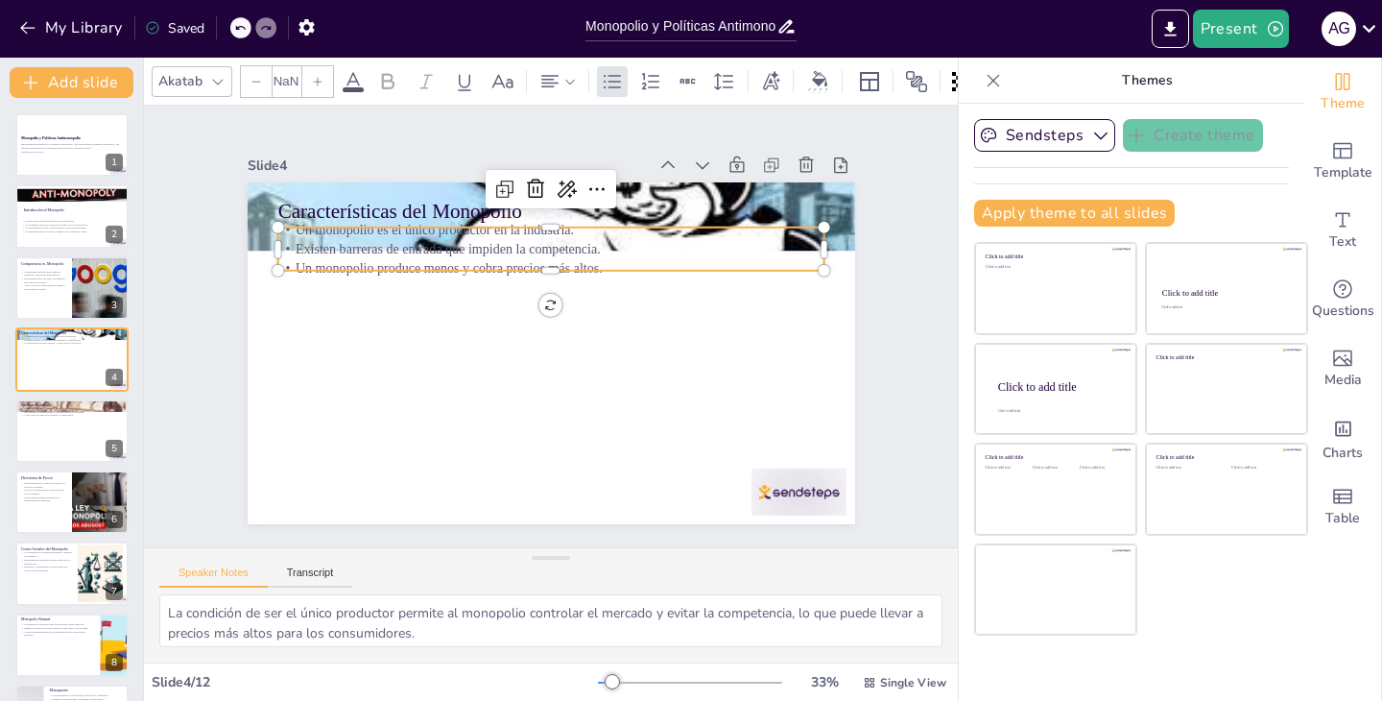
click at [465, 236] on p "Un monopolio es el único productor en la industria." at bounding box center [570, 232] width 539 height 132
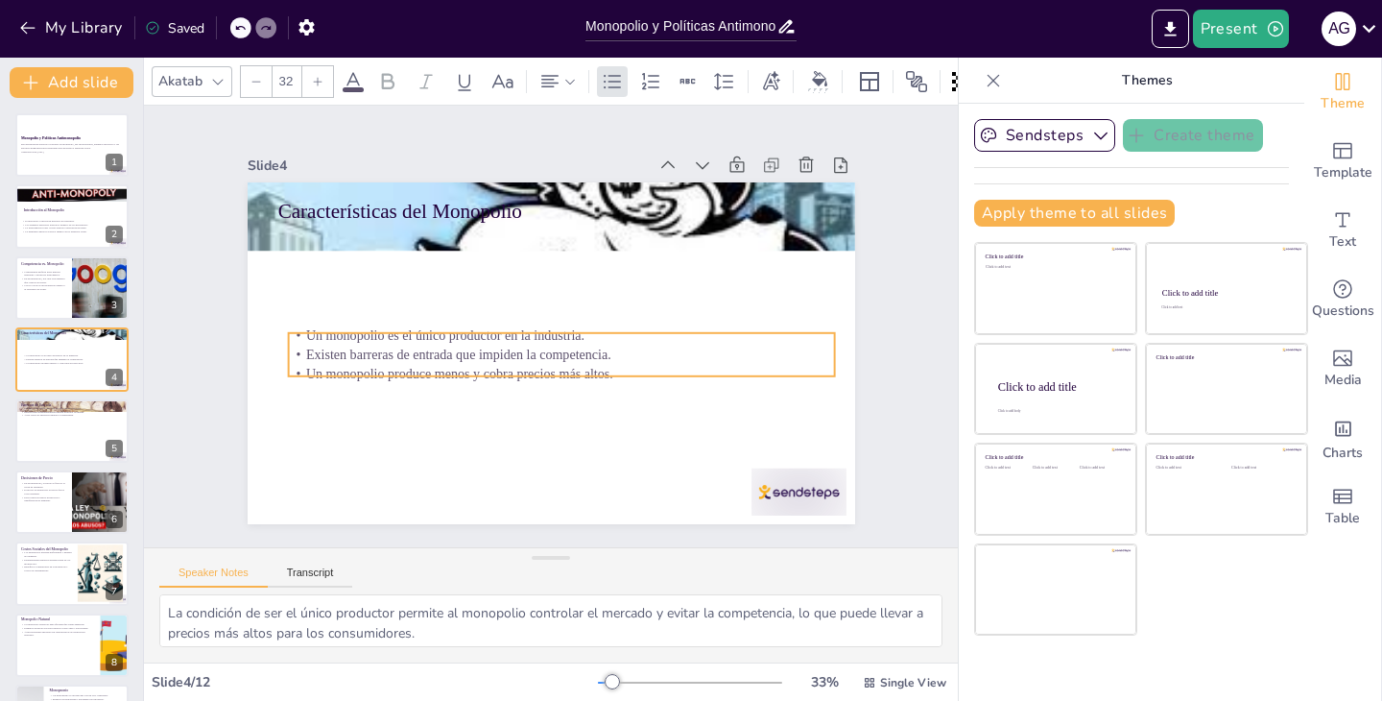
drag, startPoint x: 457, startPoint y: 269, endPoint x: 417, endPoint y: 212, distance: 69.5
click at [470, 351] on p "Un monopolio produce menos y cobra precios más altos." at bounding box center [546, 374] width 526 height 187
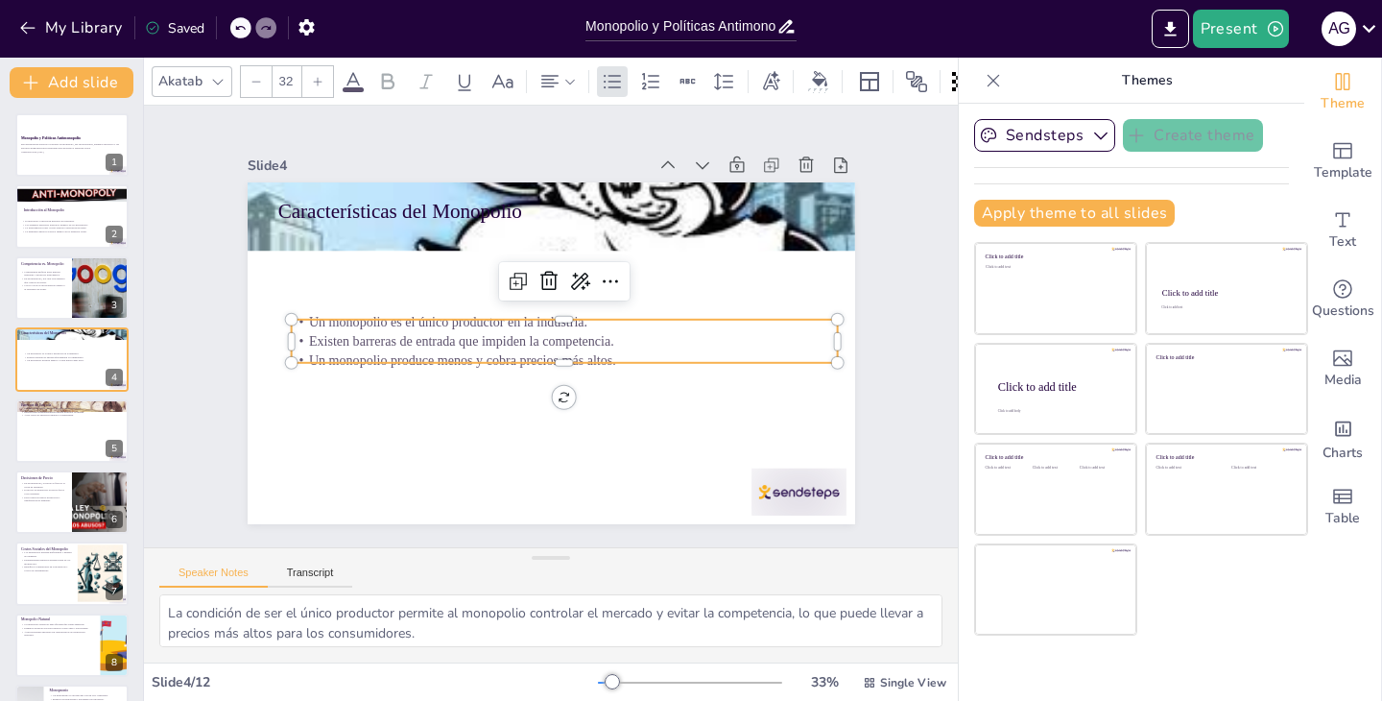
click at [417, 212] on p "Características del Monopolio" at bounding box center [563, 211] width 547 height 85
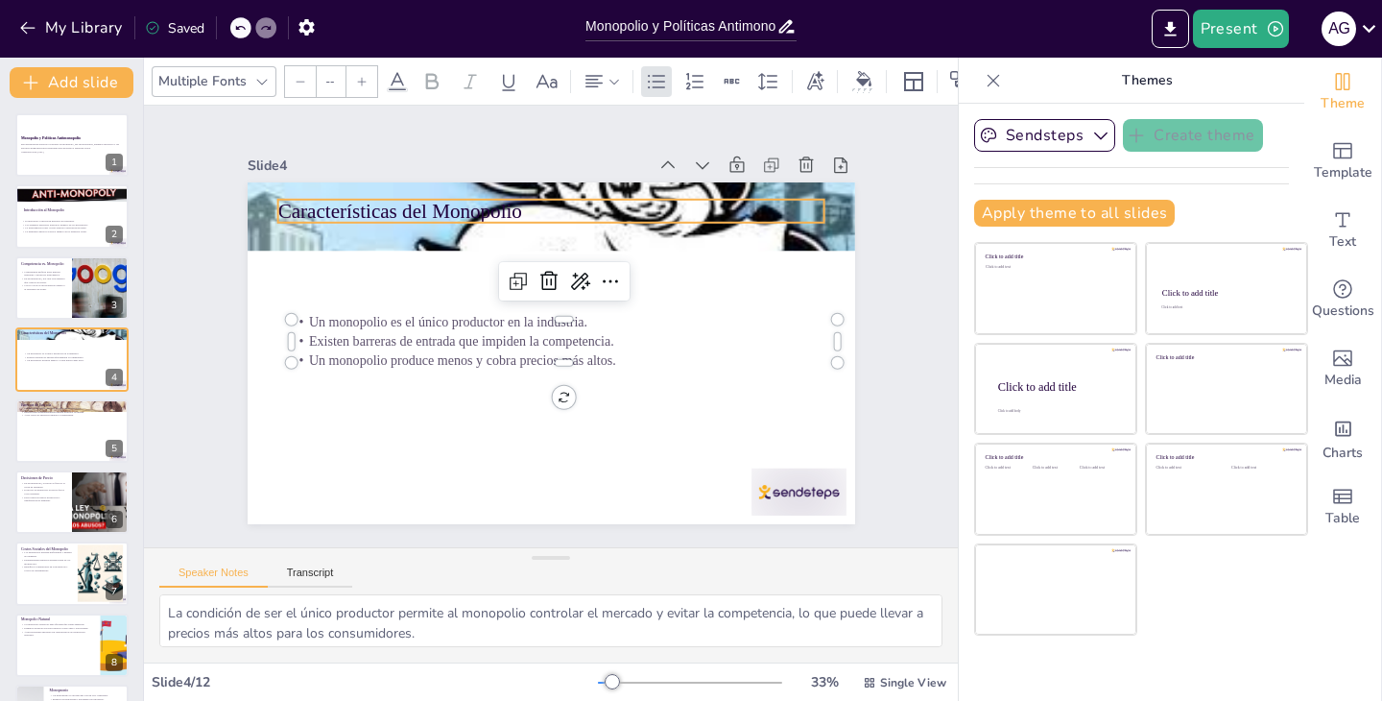
click at [417, 209] on p "Características del Monopolio" at bounding box center [563, 211] width 547 height 85
type input "48"
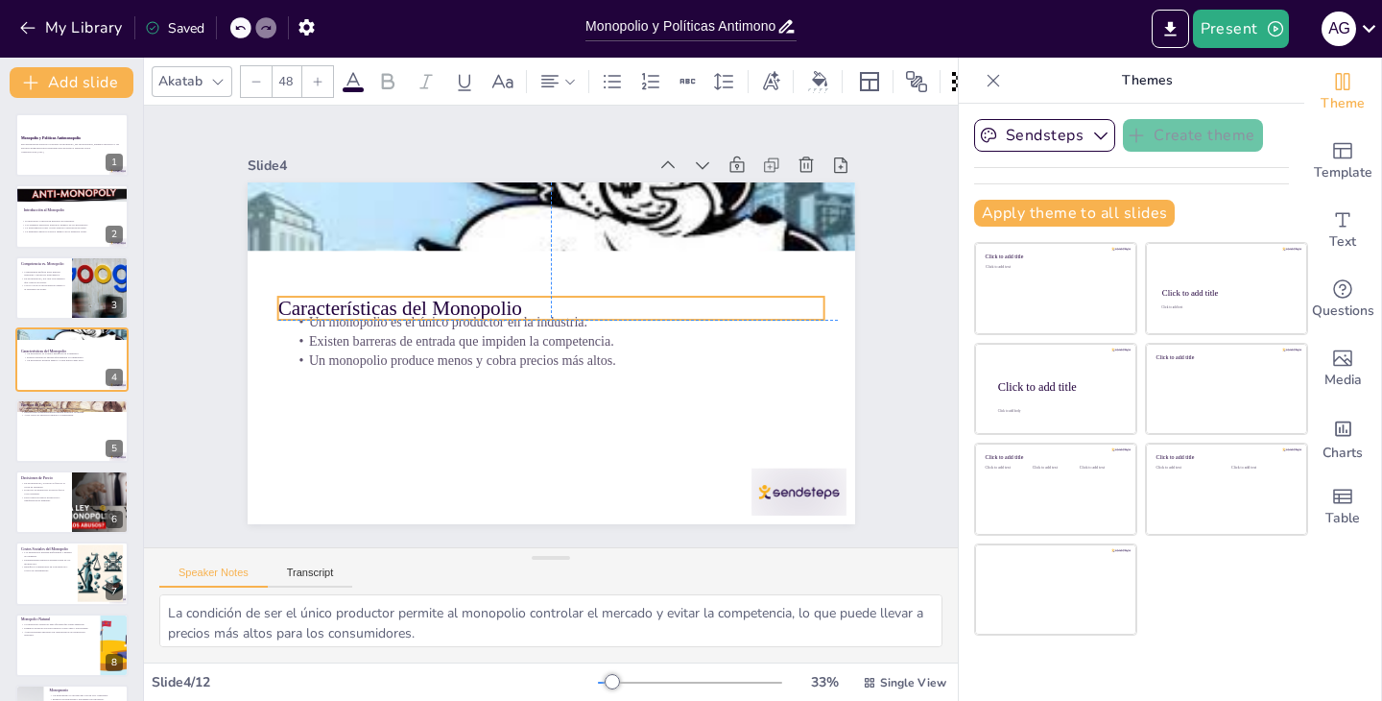
drag, startPoint x: 417, startPoint y: 209, endPoint x: 419, endPoint y: 296, distance: 86.4
click at [419, 296] on p "Características del Monopolio" at bounding box center [552, 308] width 547 height 85
click at [455, 265] on div "Un monopolio es el único productor en la industria. Existen barreras de entrada…" at bounding box center [548, 353] width 640 height 403
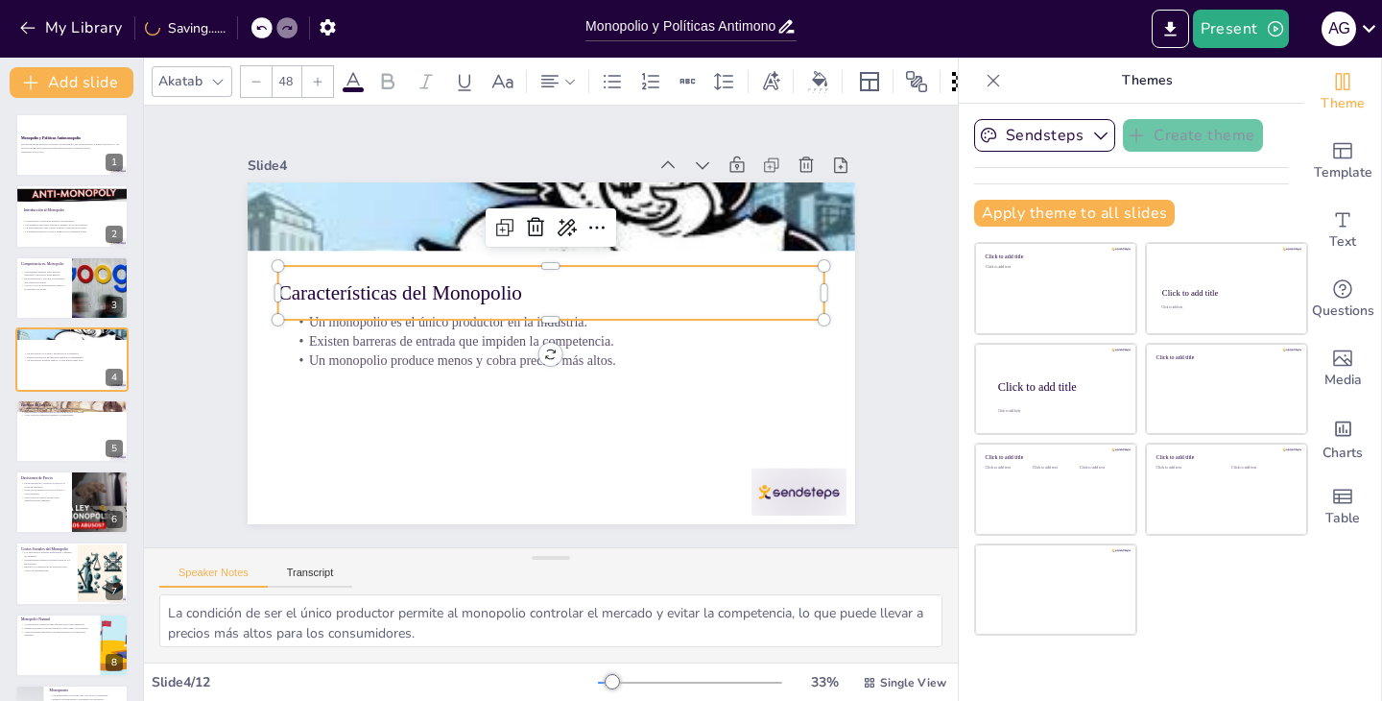
click at [606, 298] on p "Características del Monopolio" at bounding box center [554, 293] width 547 height 85
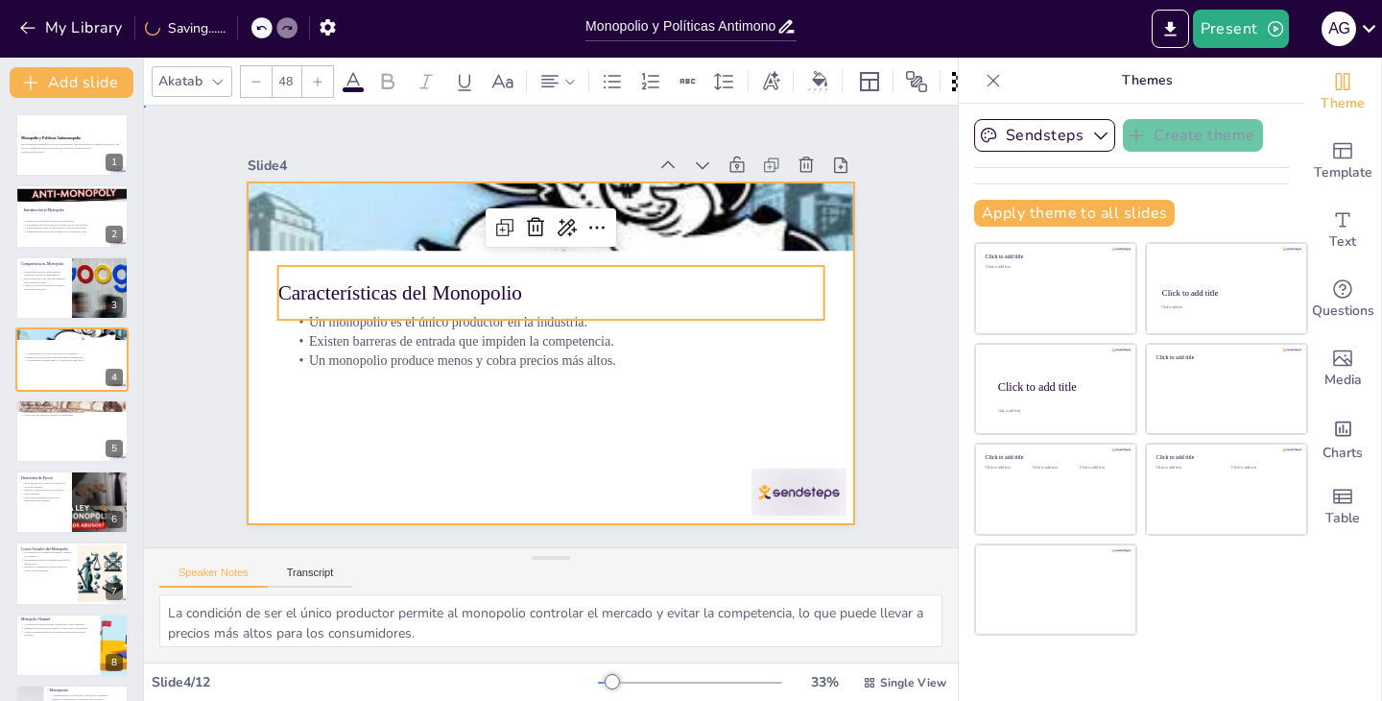
click at [617, 380] on div at bounding box center [548, 353] width 640 height 403
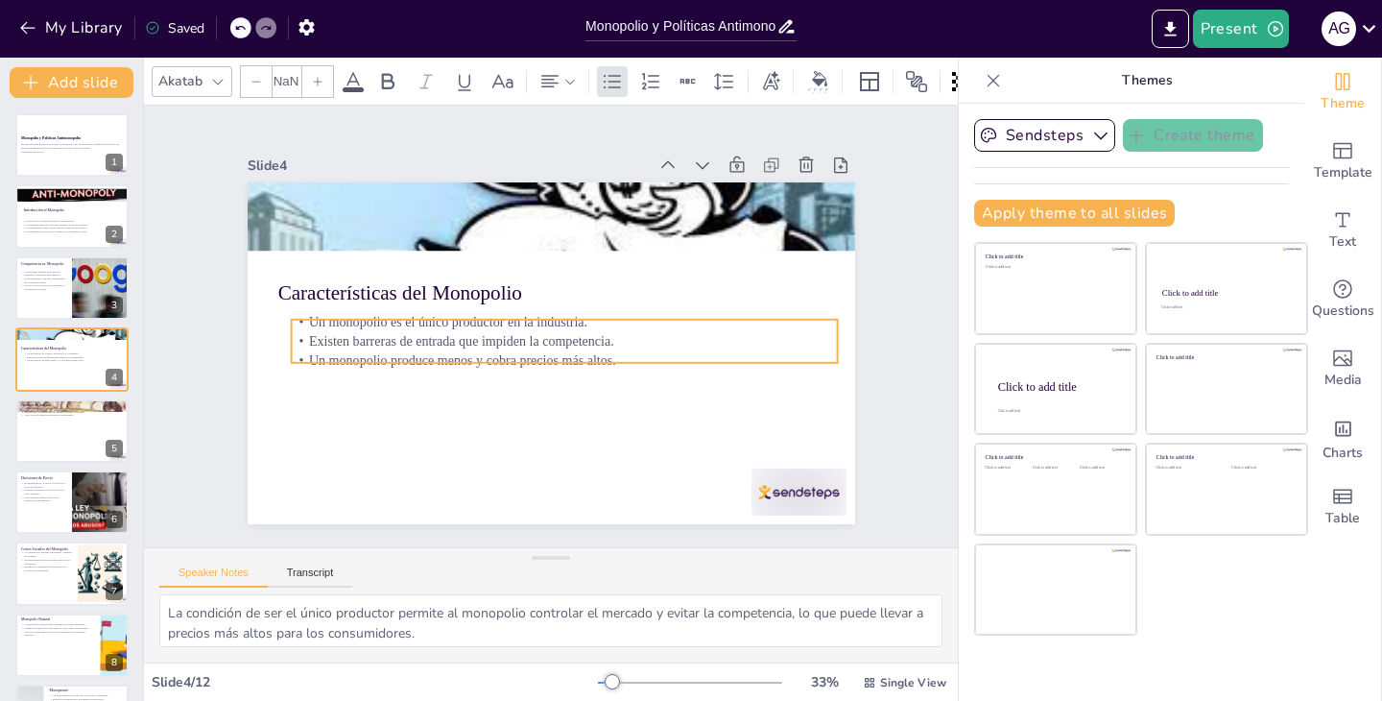
click at [575, 361] on p "Un monopolio produce menos y cobra precios más altos." at bounding box center [564, 359] width 547 height 19
type input "32"
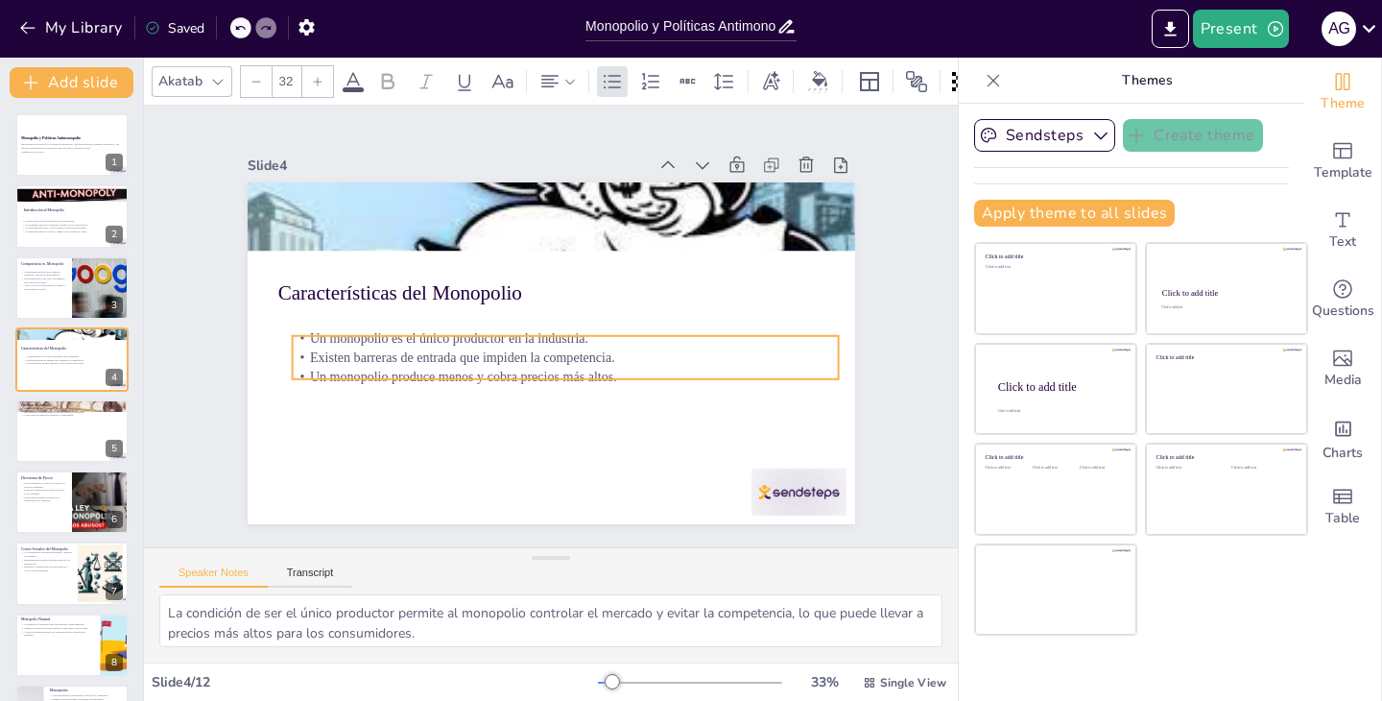
drag, startPoint x: 575, startPoint y: 361, endPoint x: 575, endPoint y: 394, distance: 32.6
click at [575, 182] on div "Características del Monopolio Un monopolio es el único productor en la industri…" at bounding box center [552, 182] width 608 height 0
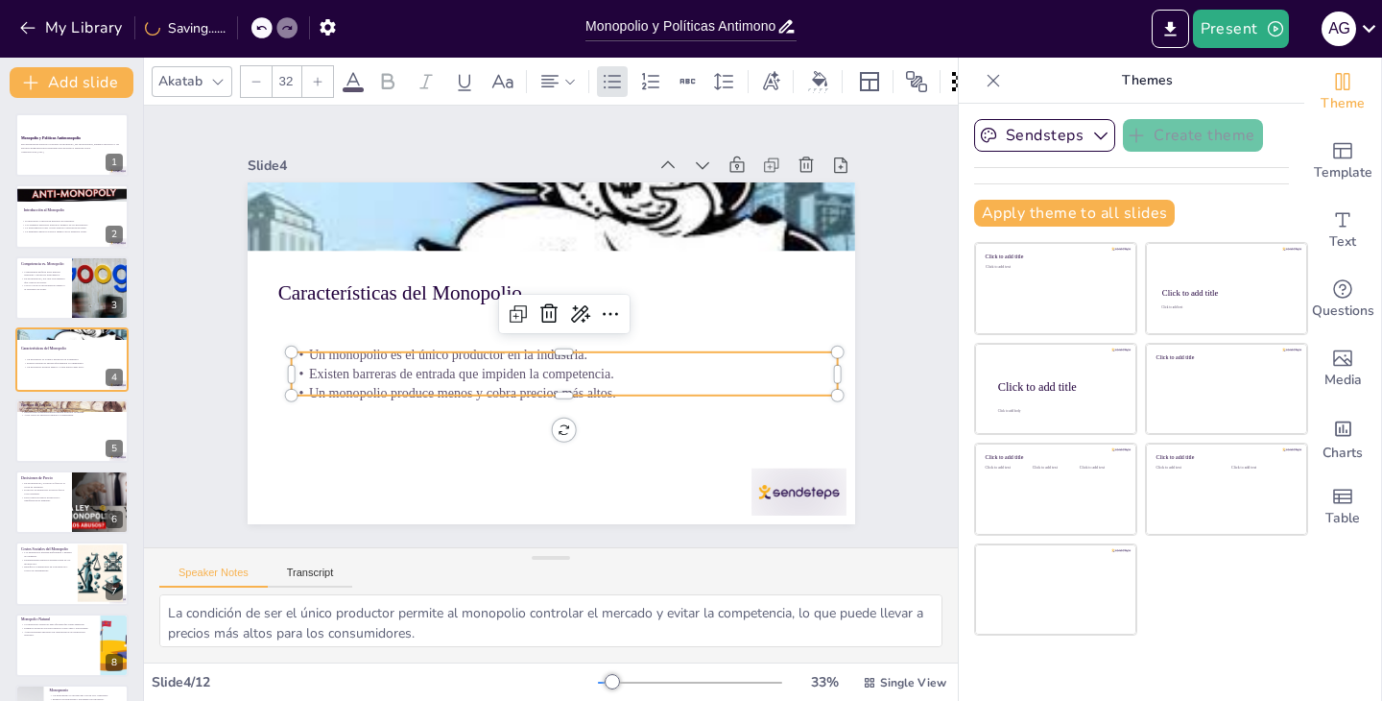
click at [572, 407] on div at bounding box center [537, 350] width 697 height 600
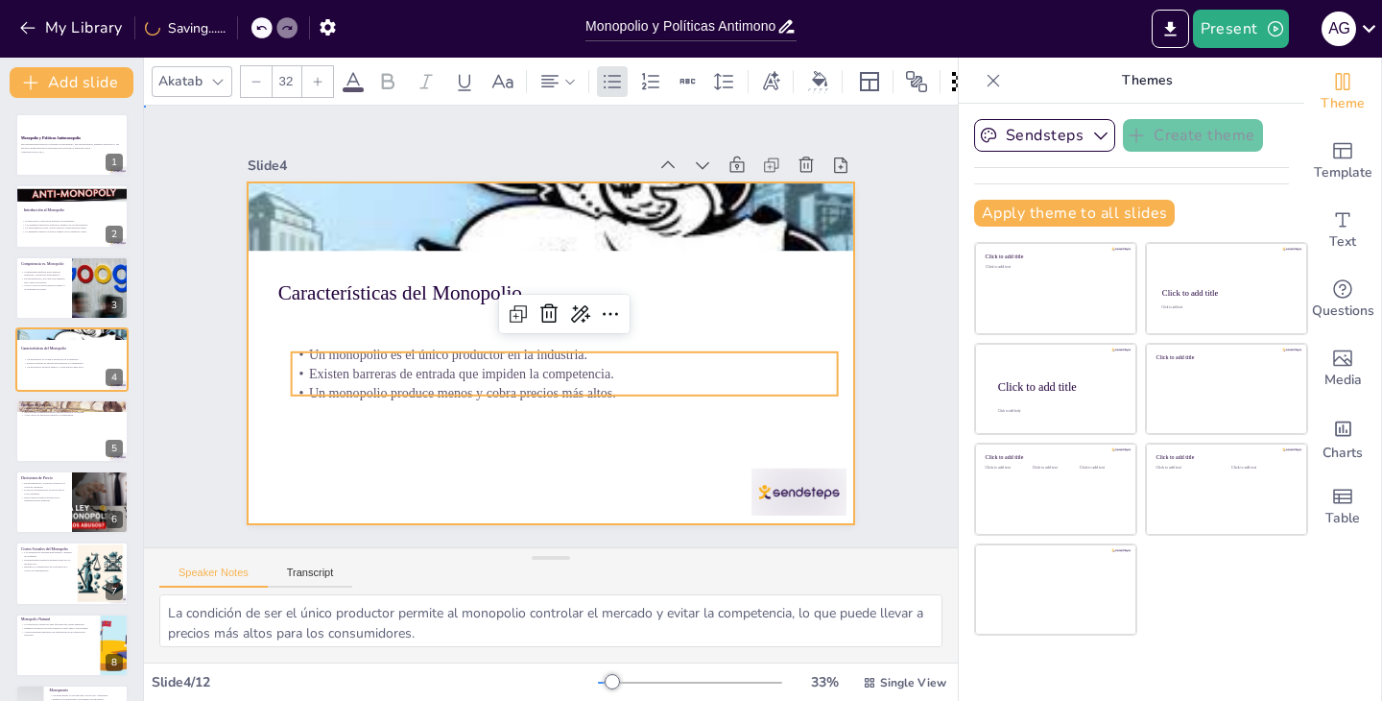
click at [636, 437] on div at bounding box center [543, 352] width 684 height 513
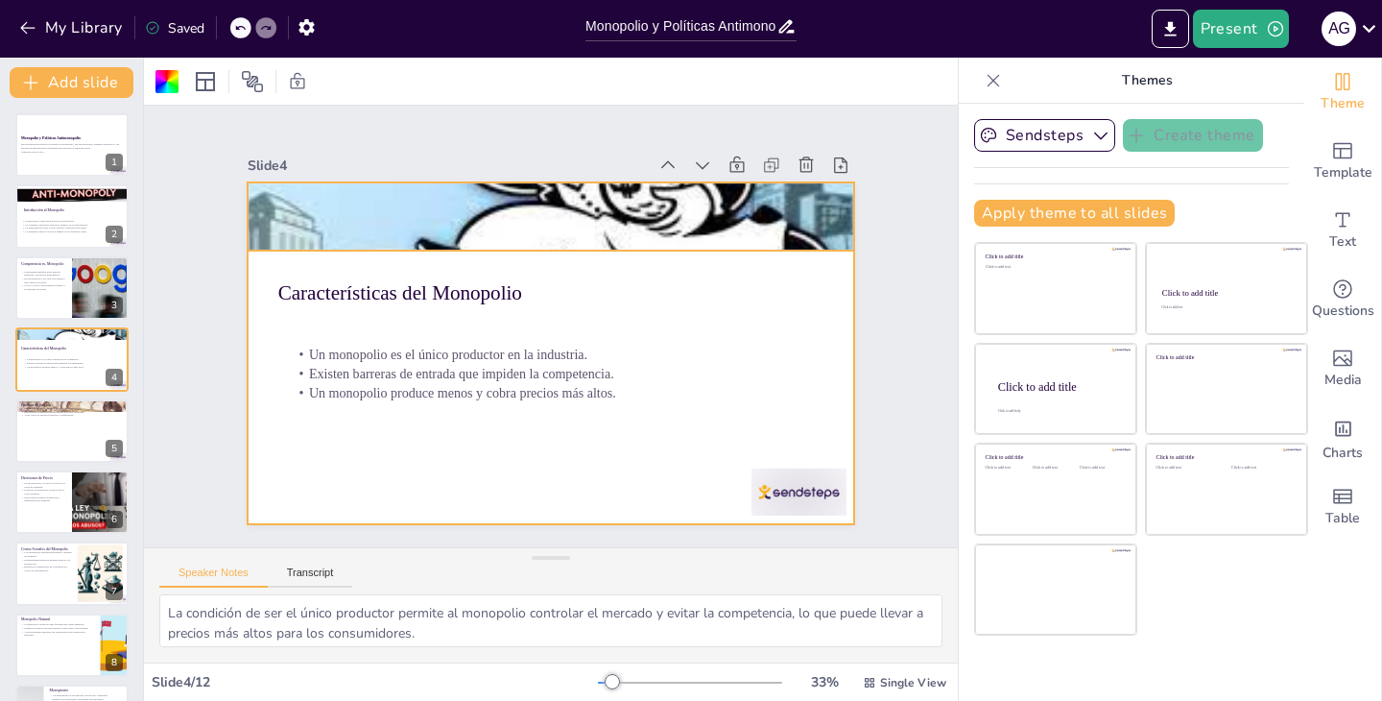
click at [552, 213] on div at bounding box center [552, 217] width 608 height 434
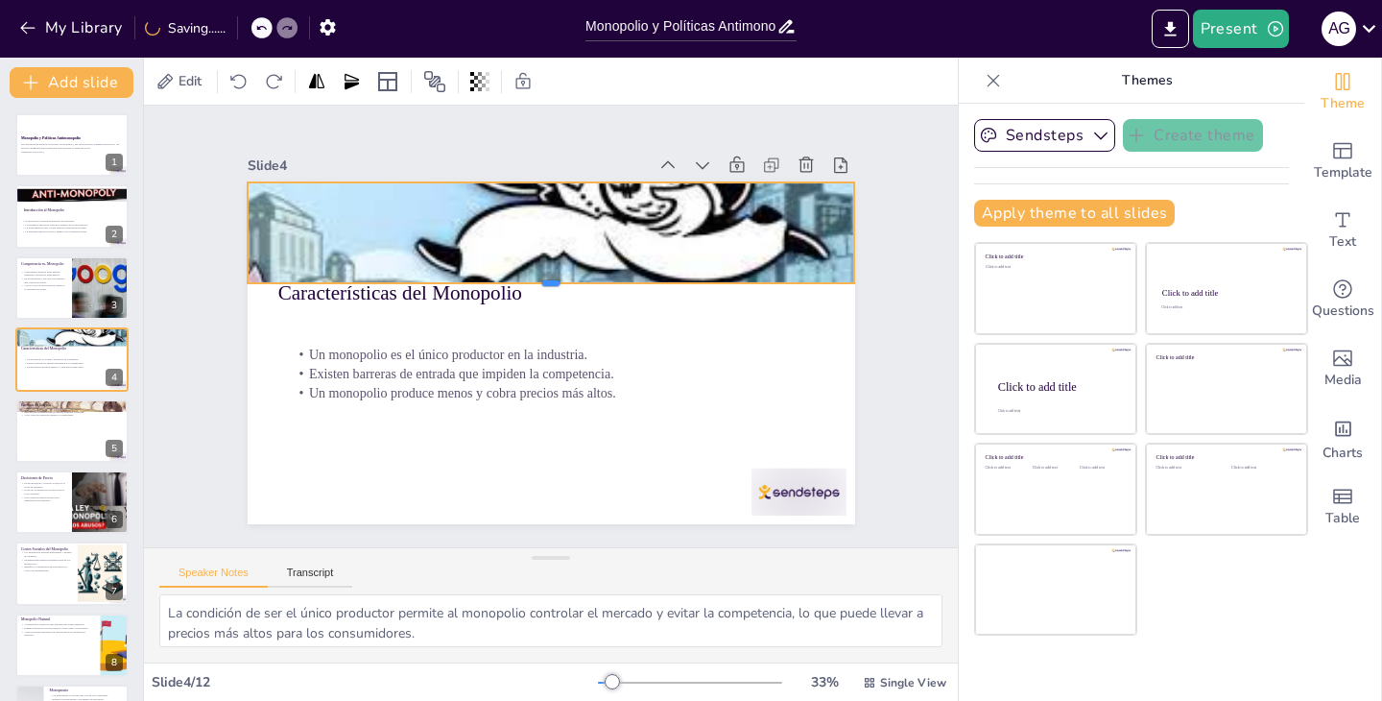
drag, startPoint x: 551, startPoint y: 252, endPoint x: 553, endPoint y: 276, distance: 23.1
click at [553, 276] on div at bounding box center [555, 291] width 606 height 79
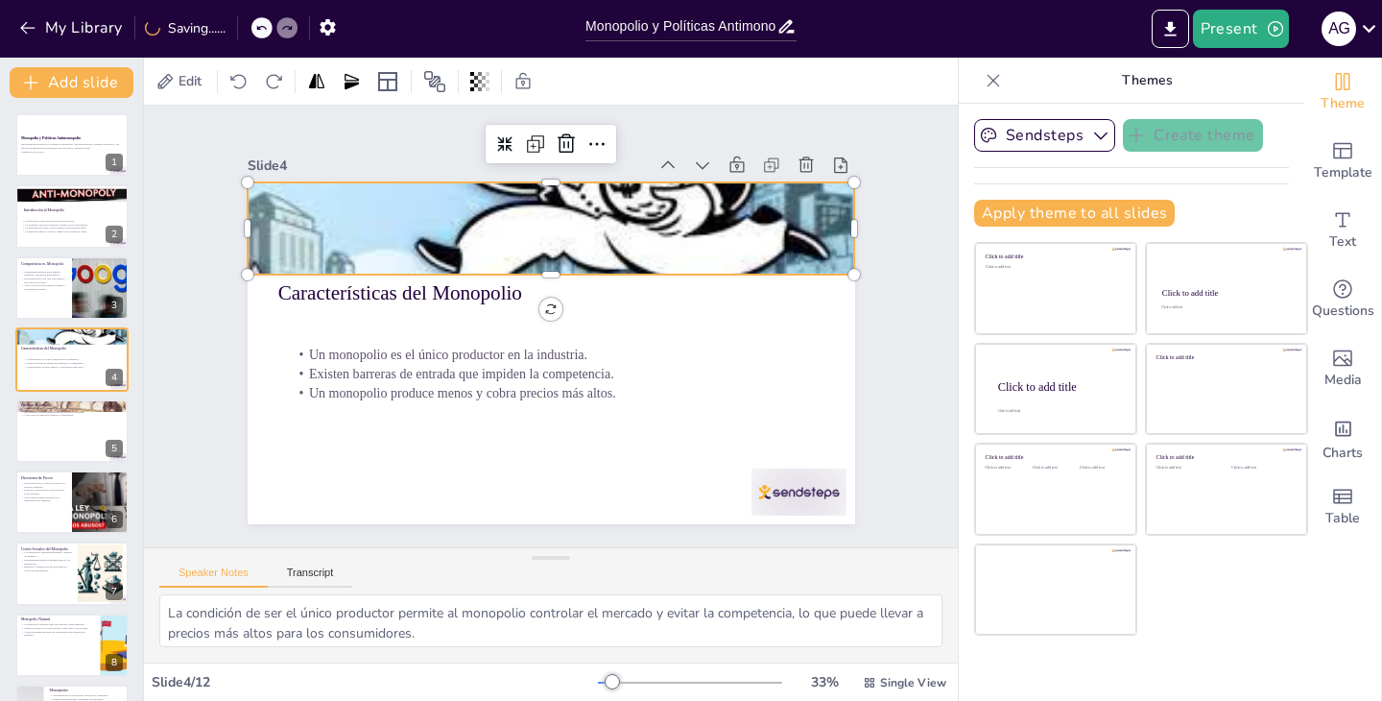
click at [494, 295] on p "Características del Monopolio" at bounding box center [550, 292] width 547 height 29
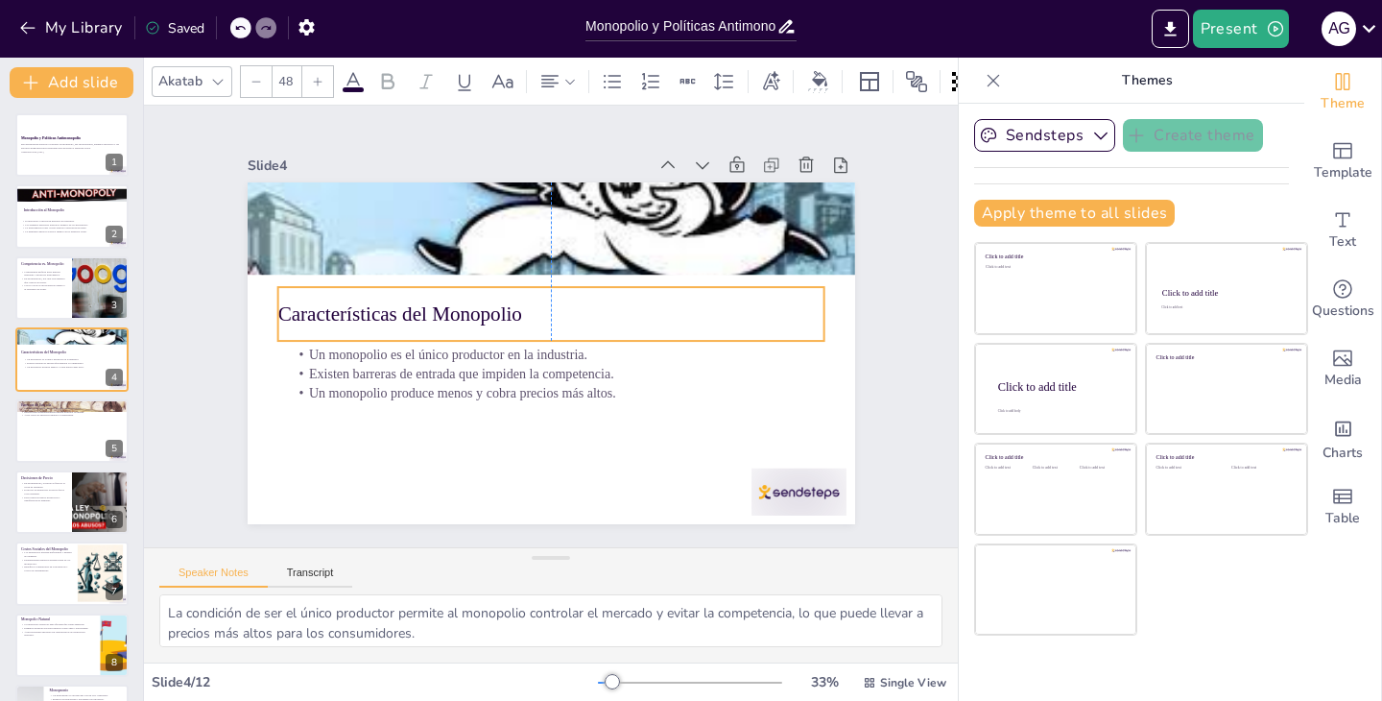
drag, startPoint x: 494, startPoint y: 295, endPoint x: 499, endPoint y: 304, distance: 10.7
click at [499, 304] on p "Características del Monopolio" at bounding box center [555, 315] width 511 height 249
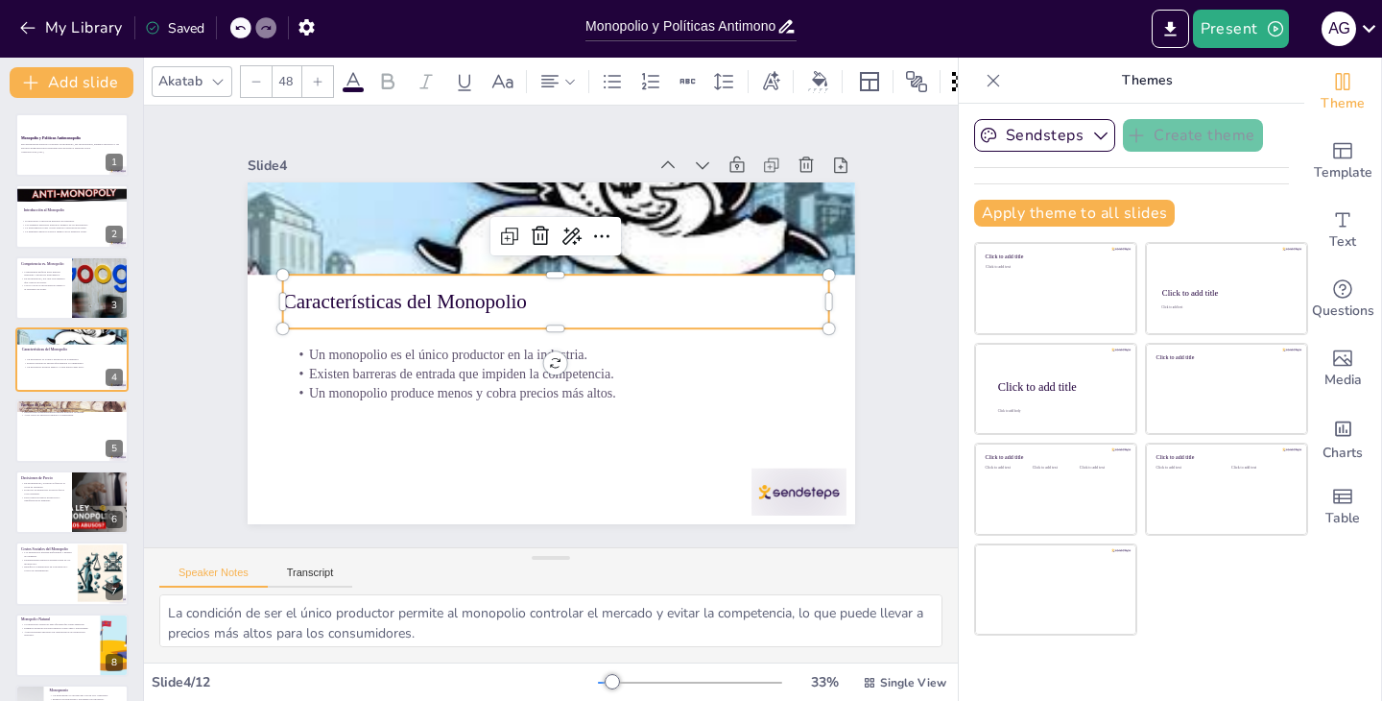
click at [495, 371] on p "Existen barreras de entrada que impiden la competencia." at bounding box center [564, 374] width 547 height 19
type input "--"
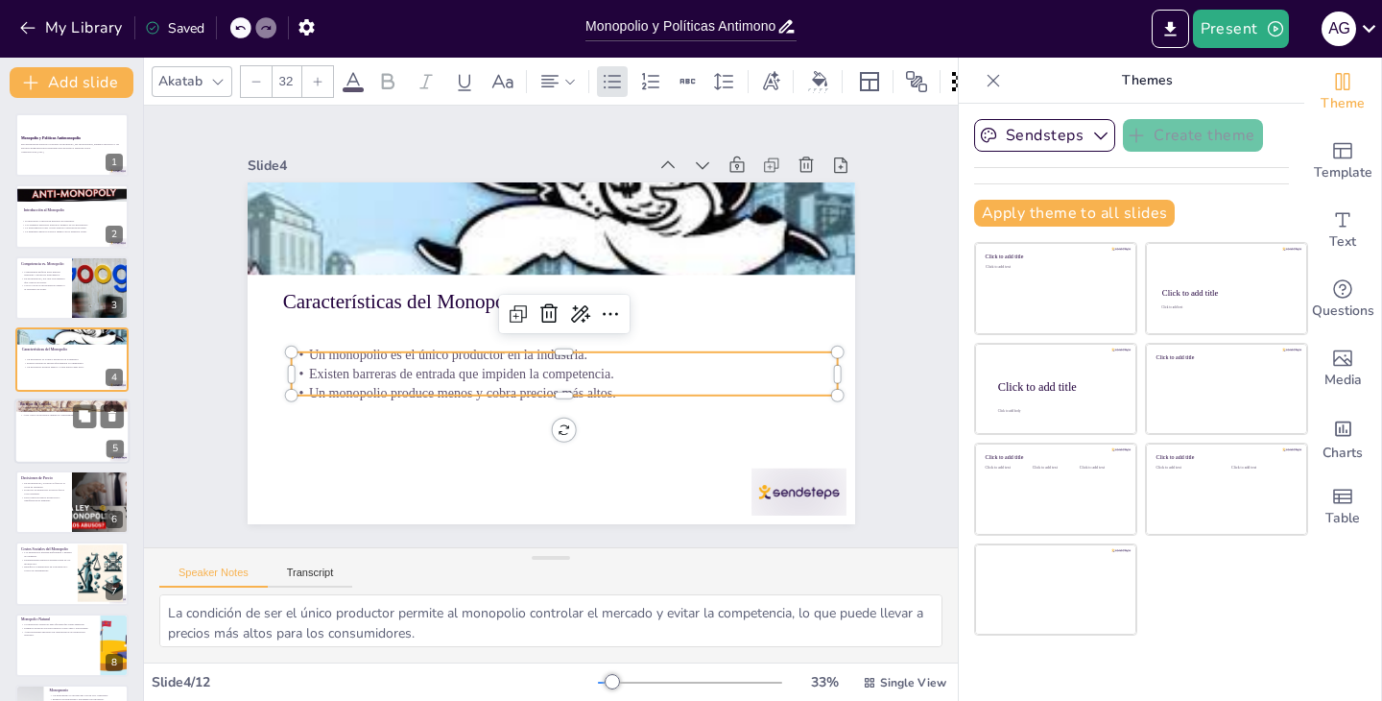
click at [85, 432] on div at bounding box center [71, 430] width 115 height 65
type textarea "Las patentes son un mecanismo legal que protege la innovación, pero también pue…"
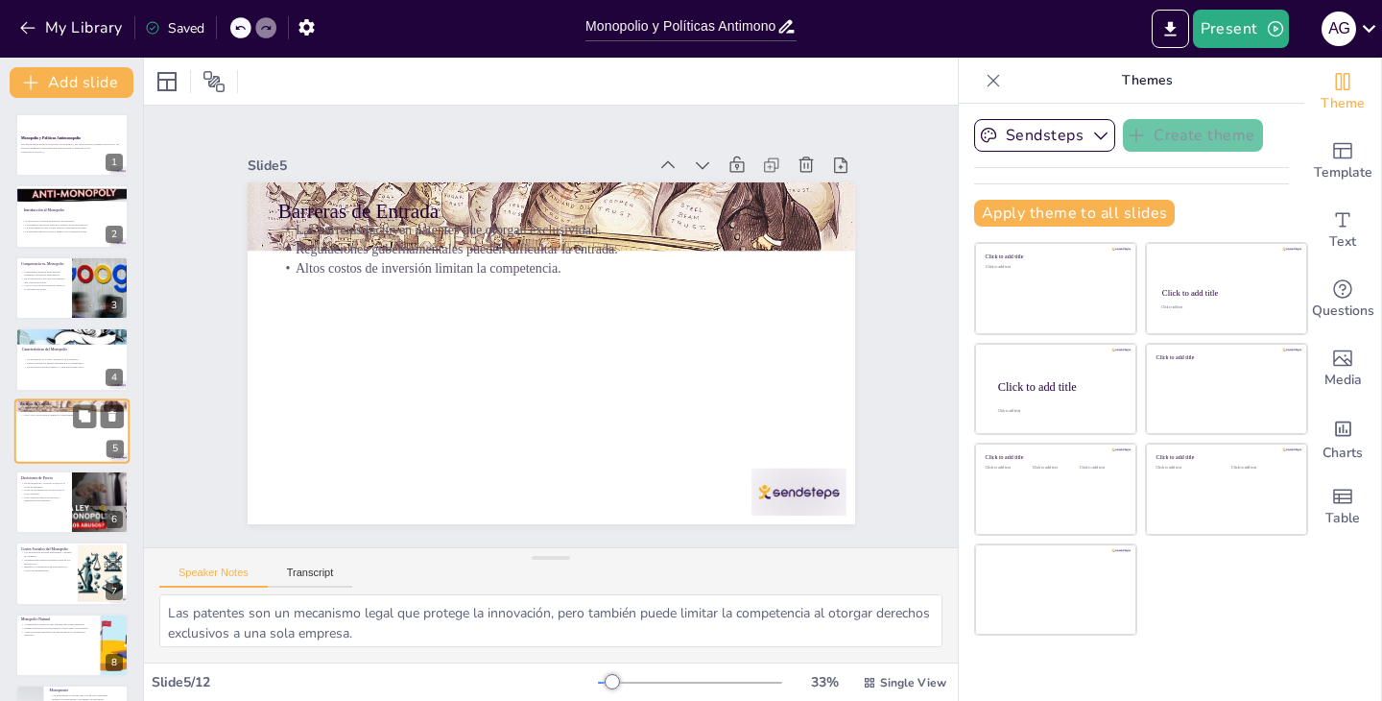
scroll to position [31, 0]
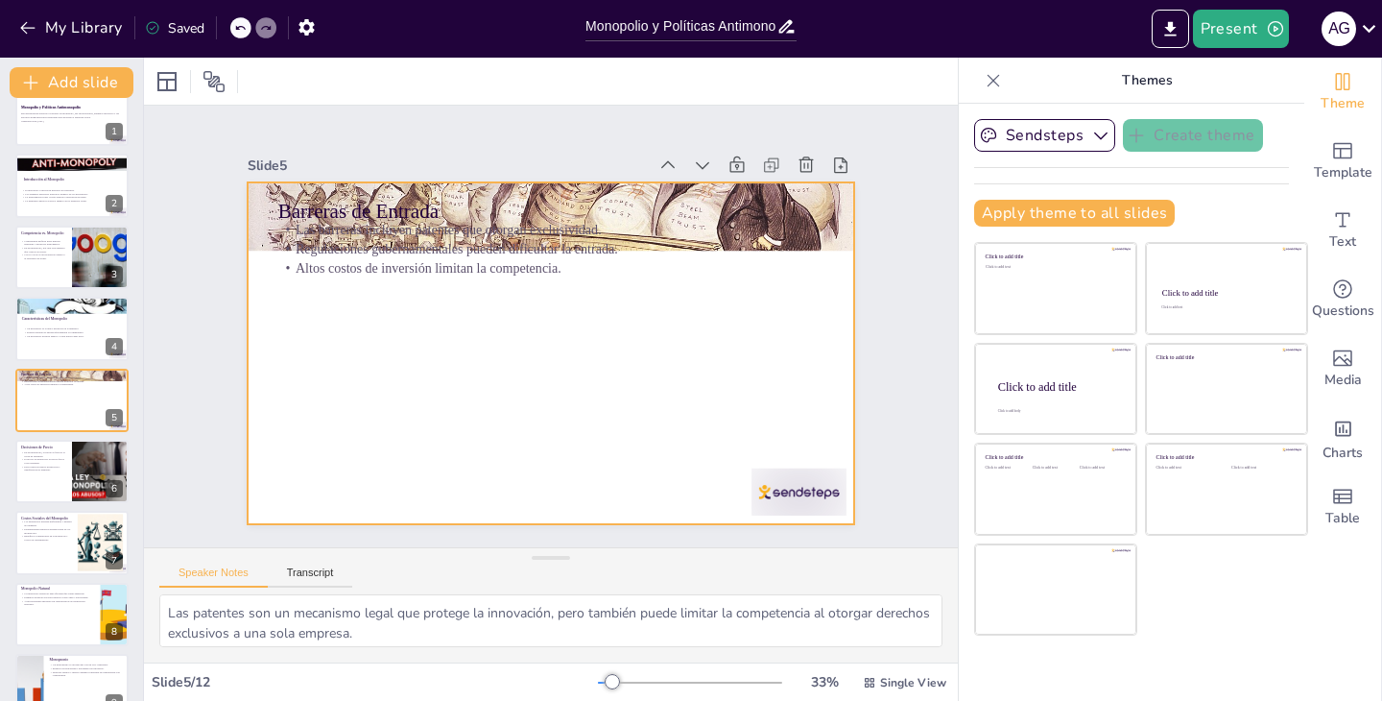
click at [341, 267] on p "Altos costos de inversión limitan la competencia." at bounding box center [580, 276] width 483 height 290
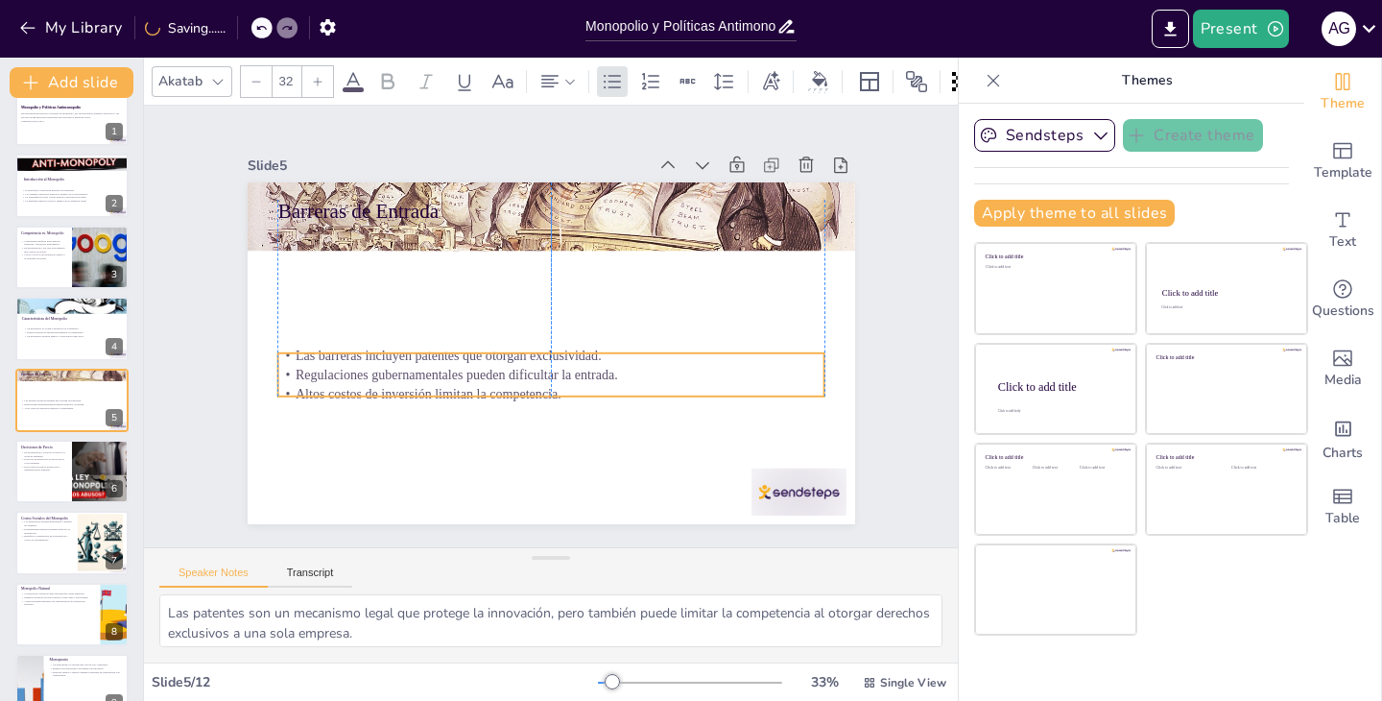
drag, startPoint x: 551, startPoint y: 268, endPoint x: 554, endPoint y: 374, distance: 106.6
click at [547, 393] on p "Altos costos de inversión limitan la competencia." at bounding box center [550, 393] width 547 height 19
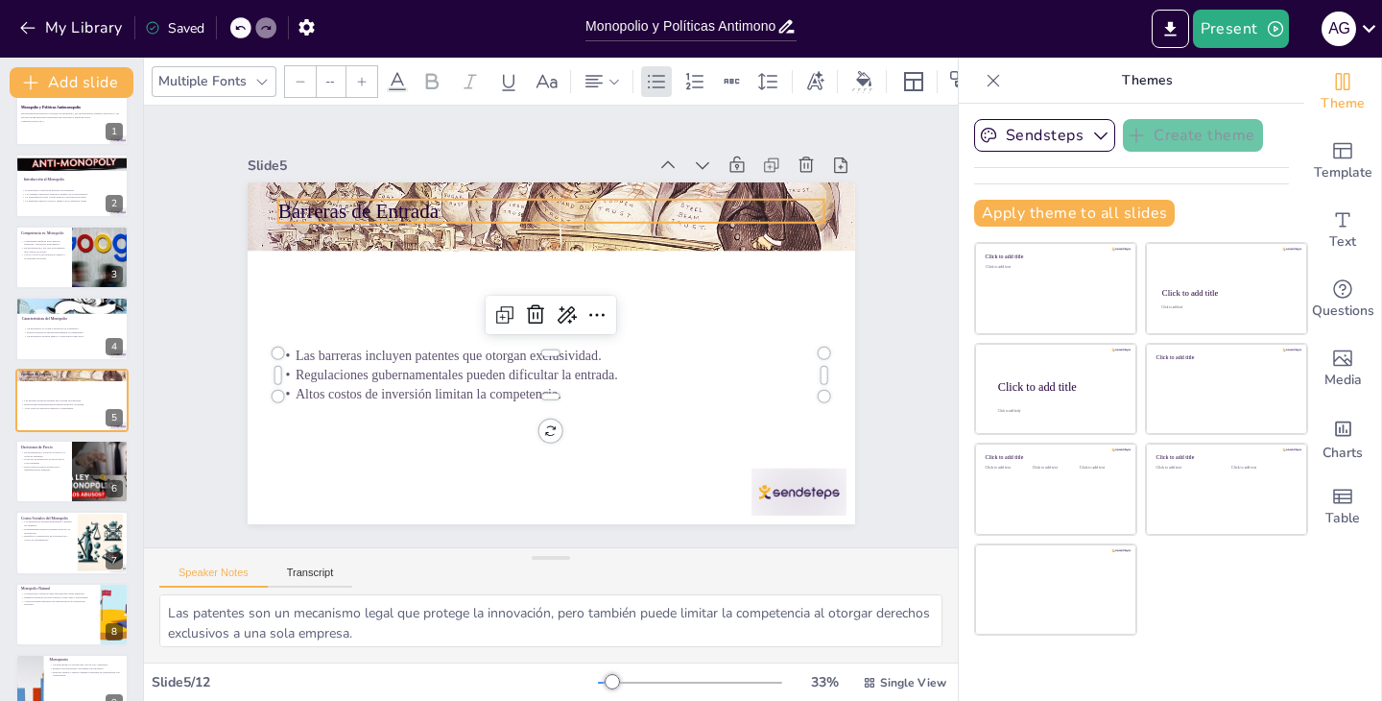
type input "48"
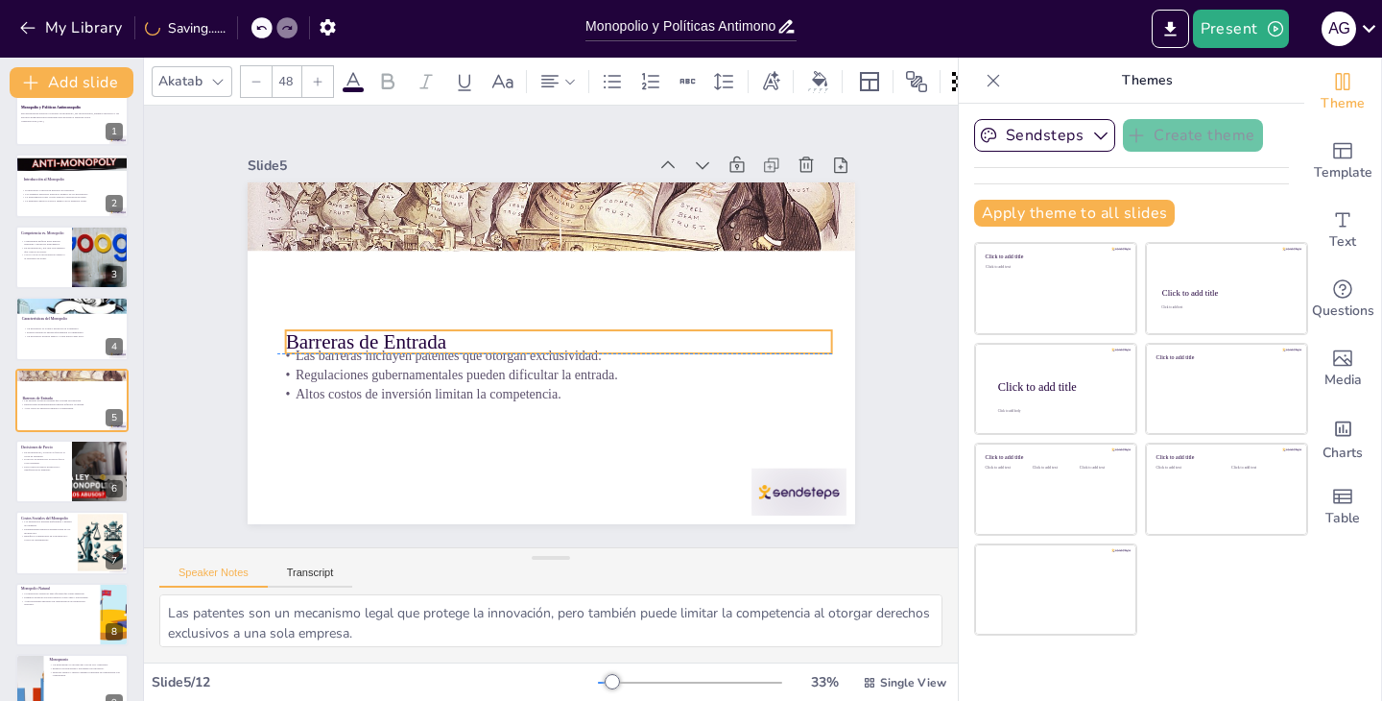
drag, startPoint x: 402, startPoint y: 208, endPoint x: 412, endPoint y: 332, distance: 124.2
click at [412, 332] on p "Barreras de Entrada" at bounding box center [558, 341] width 547 height 29
click at [514, 207] on div at bounding box center [552, 216] width 608 height 401
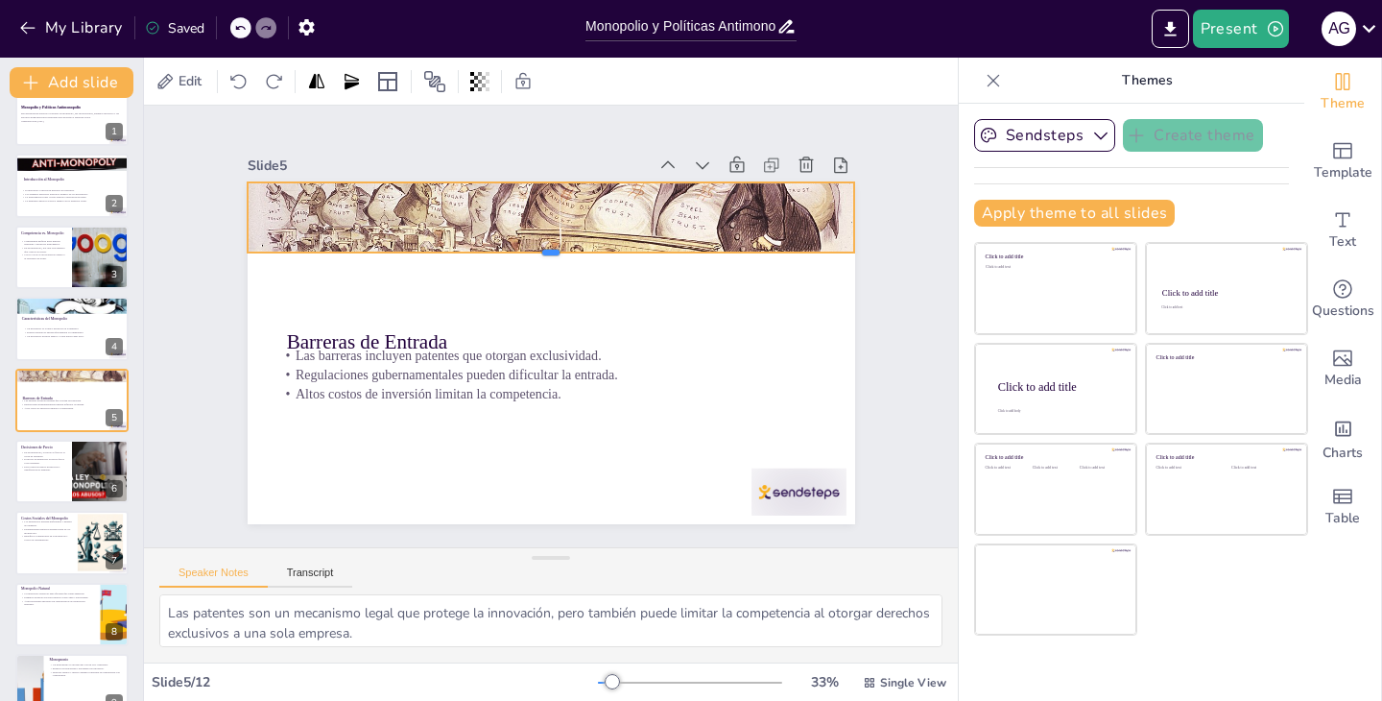
click at [638, 268] on div at bounding box center [552, 259] width 608 height 15
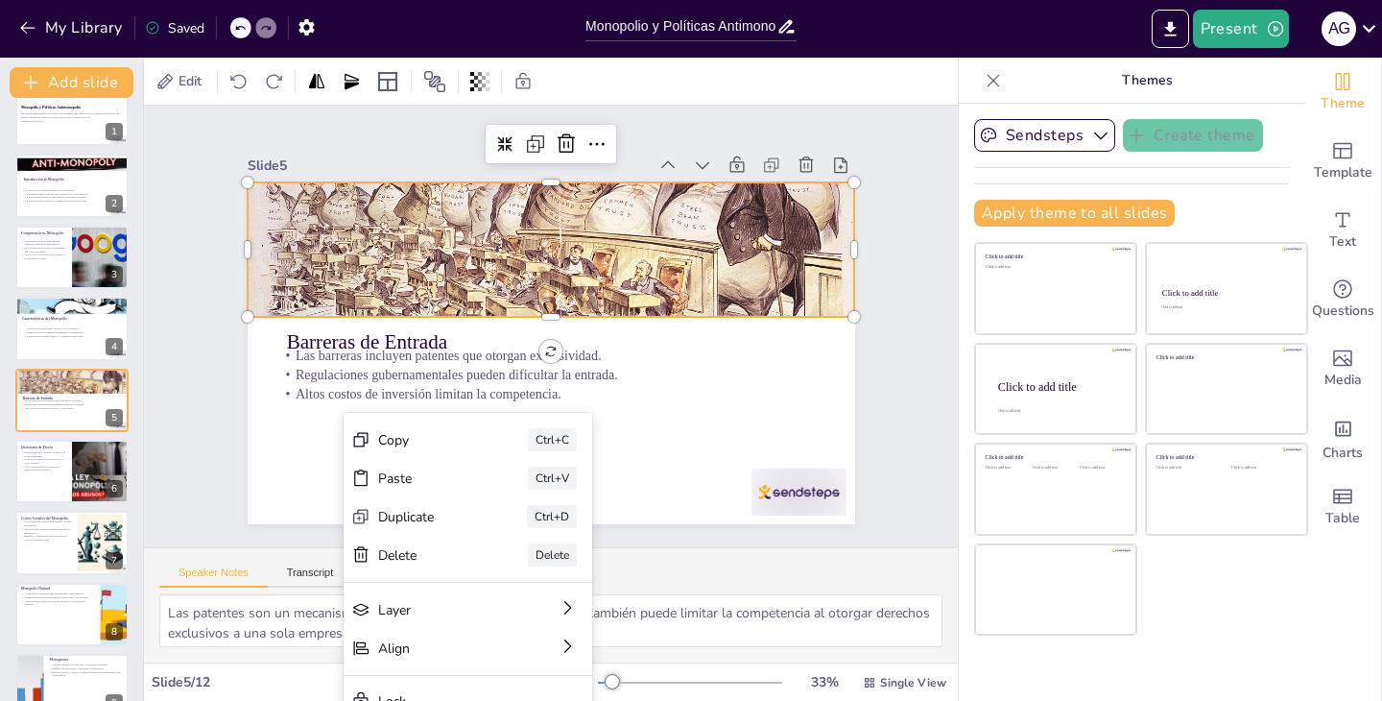
click at [344, 413] on div at bounding box center [548, 353] width 640 height 403
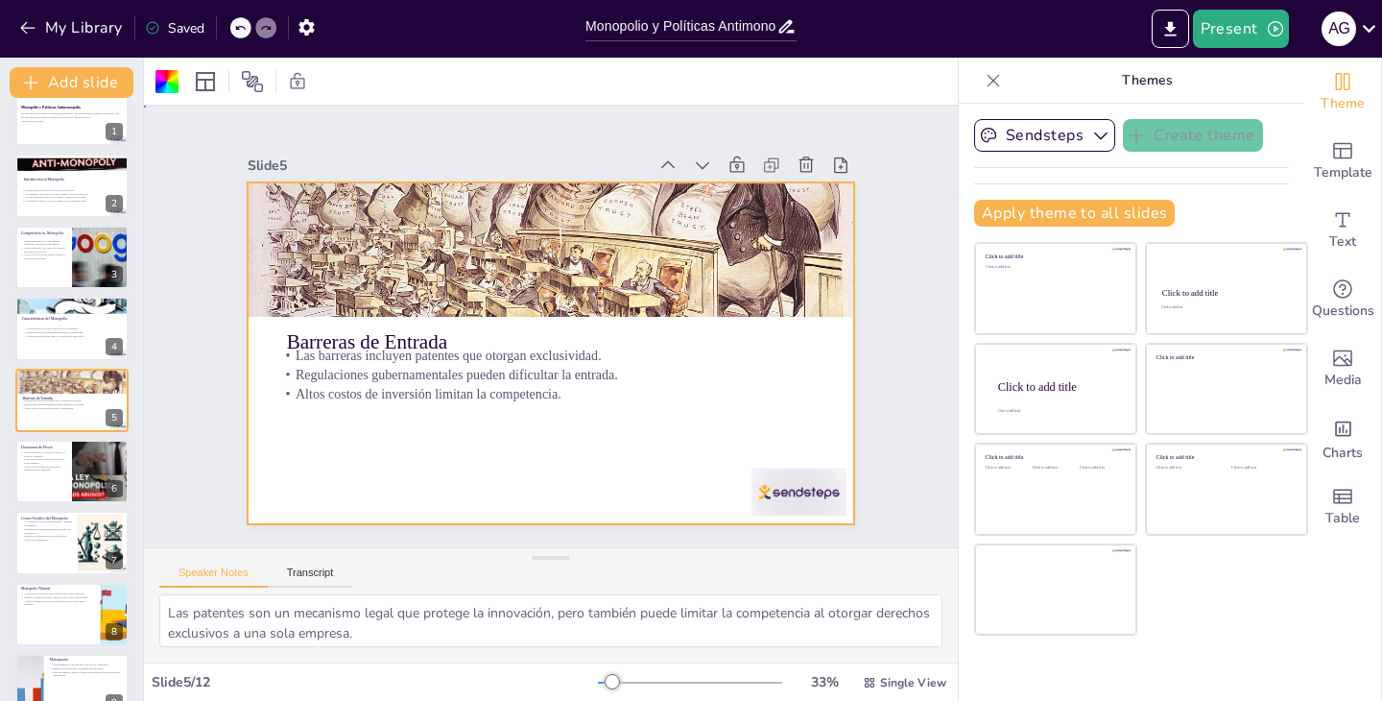
click at [709, 440] on div at bounding box center [548, 353] width 640 height 403
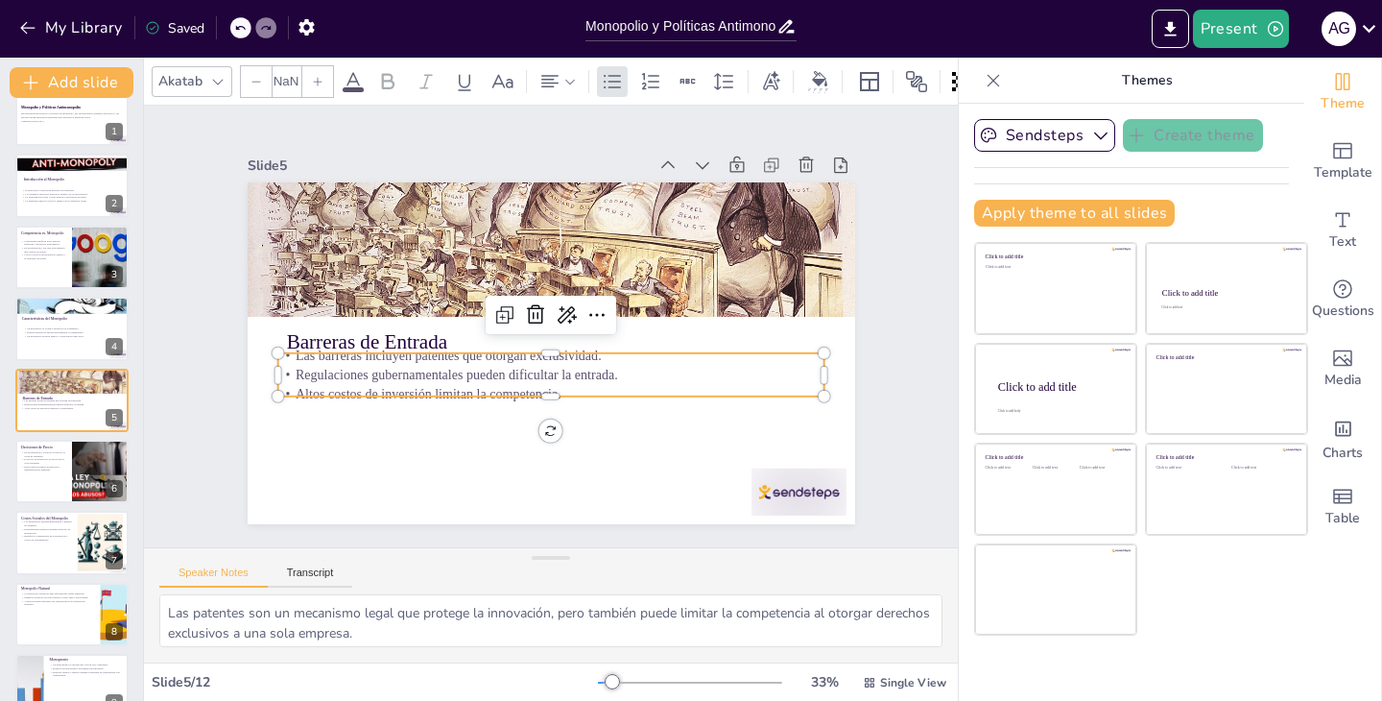
type input "32"
drag, startPoint x: 501, startPoint y: 384, endPoint x: 495, endPoint y: 399, distance: 16.4
click at [495, 399] on p "Regulaciones gubernamentales pueden dificultar la entrada." at bounding box center [546, 374] width 546 height 76
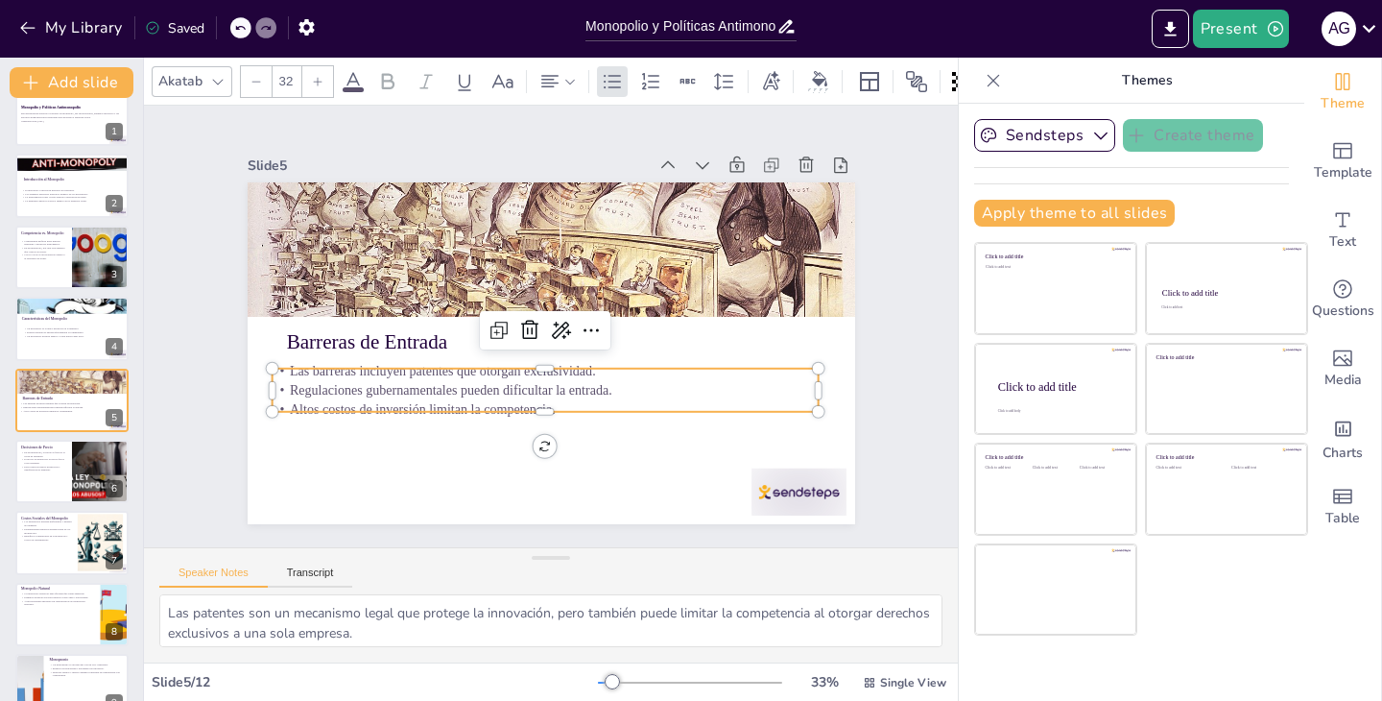
click at [556, 369] on p "Las barreras incluyen patentes que otorgan exclusividad." at bounding box center [541, 370] width 546 height 76
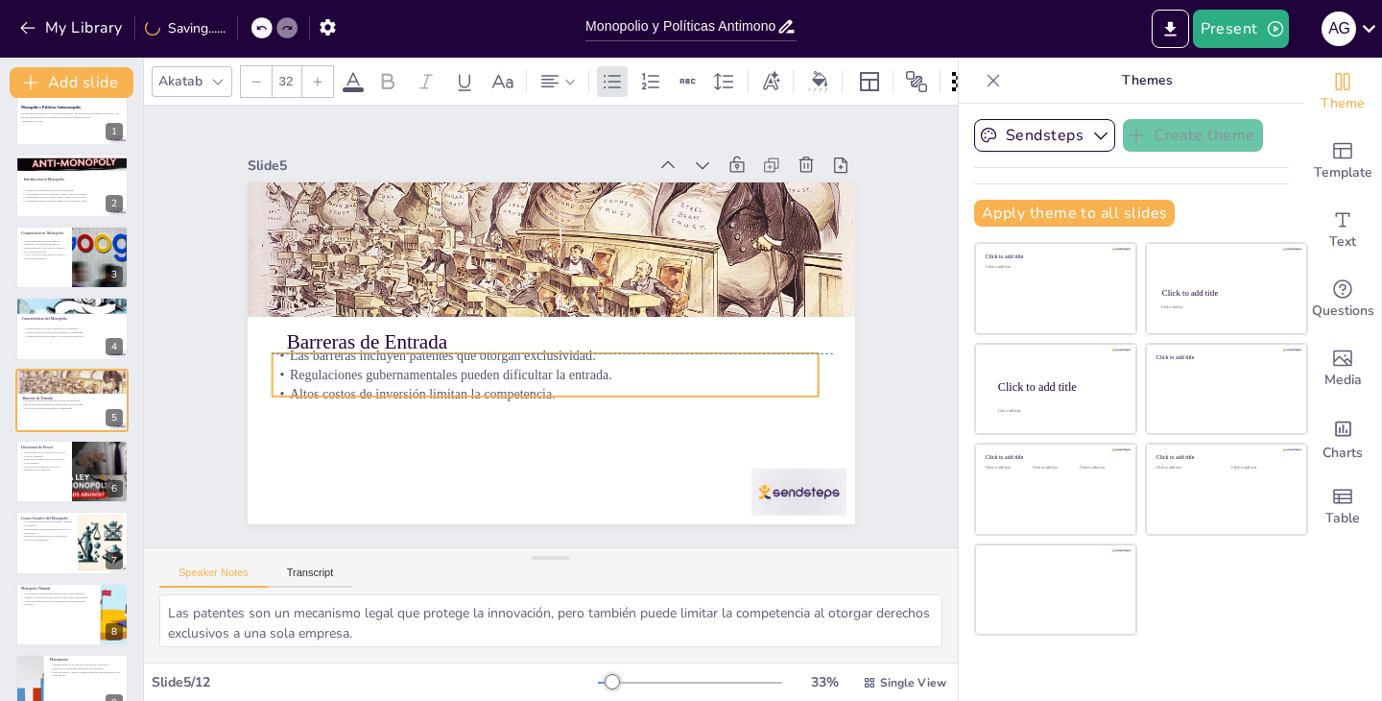
drag, startPoint x: 543, startPoint y: 370, endPoint x: 543, endPoint y: 352, distance: 17.3
click at [543, 352] on p "Las barreras incluyen patentes que otorgan exclusividad." at bounding box center [545, 356] width 547 height 19
click at [545, 394] on p "Altos costos de inversión limitan la competencia." at bounding box center [545, 393] width 547 height 19
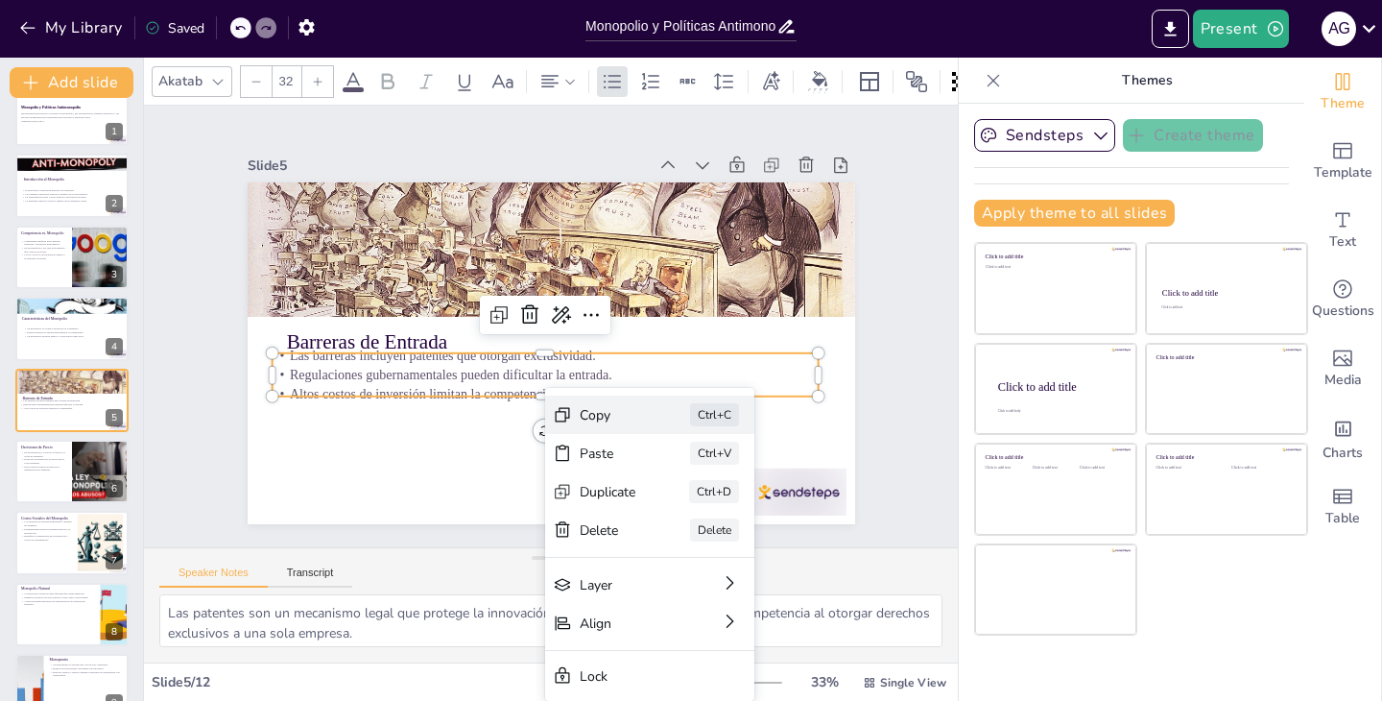
drag, startPoint x: 545, startPoint y: 394, endPoint x: 545, endPoint y: 433, distance: 39.4
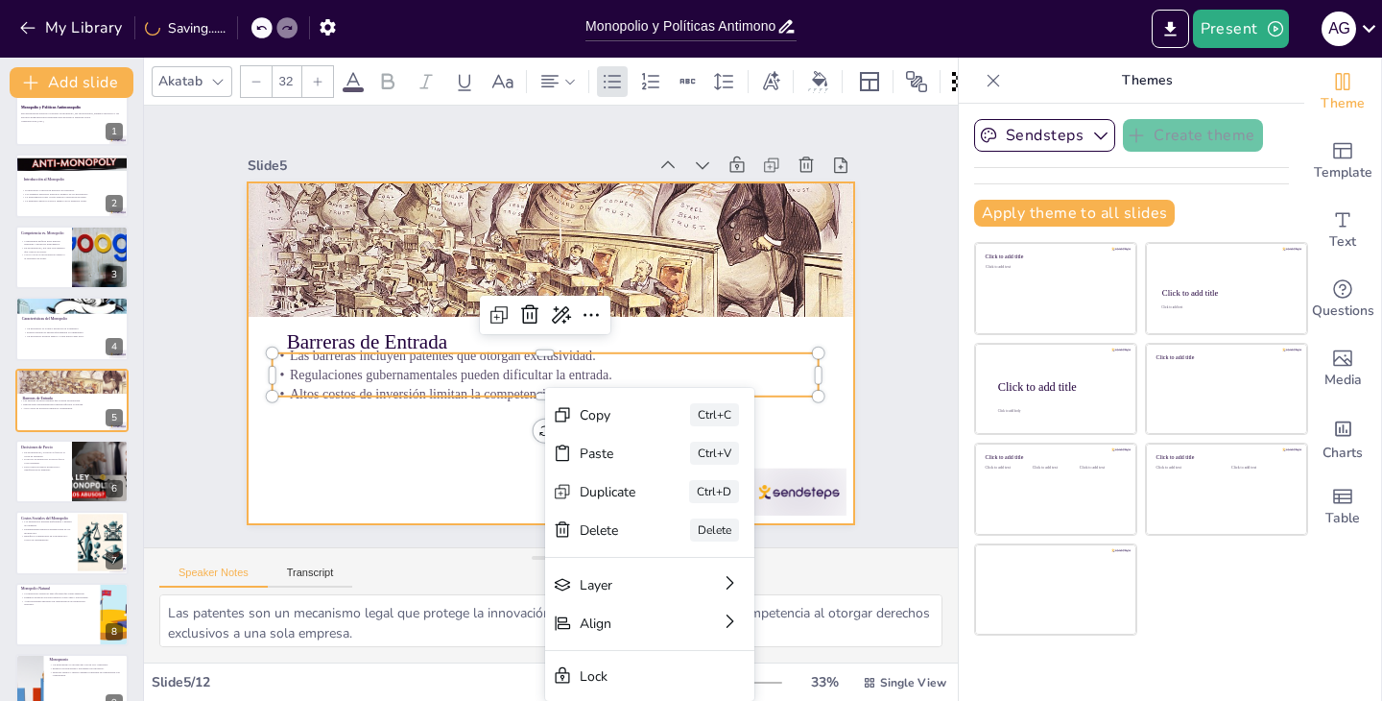
click at [467, 454] on div at bounding box center [535, 349] width 692 height 634
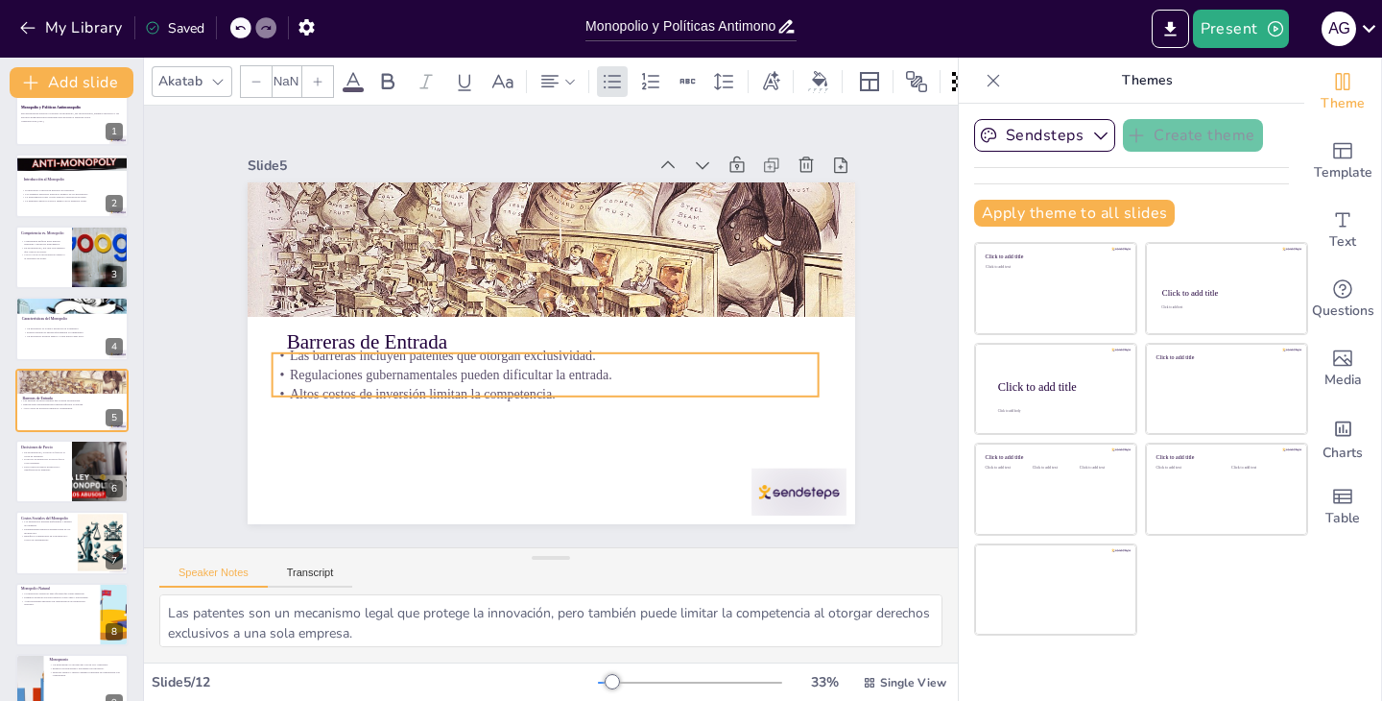
type input "32"
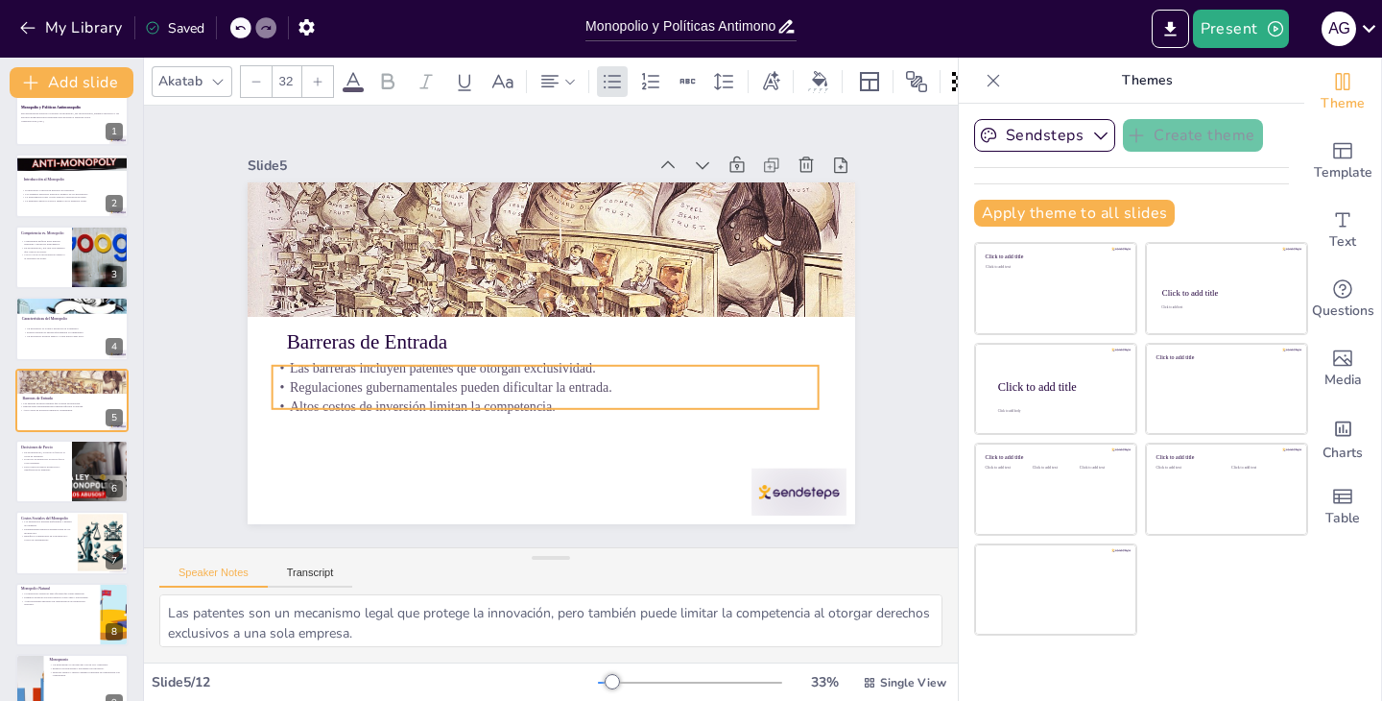
drag, startPoint x: 548, startPoint y: 396, endPoint x: 547, endPoint y: 445, distance: 49.9
click at [547, 444] on p "Altos costos de inversión limitan la competencia." at bounding box center [537, 406] width 546 height 76
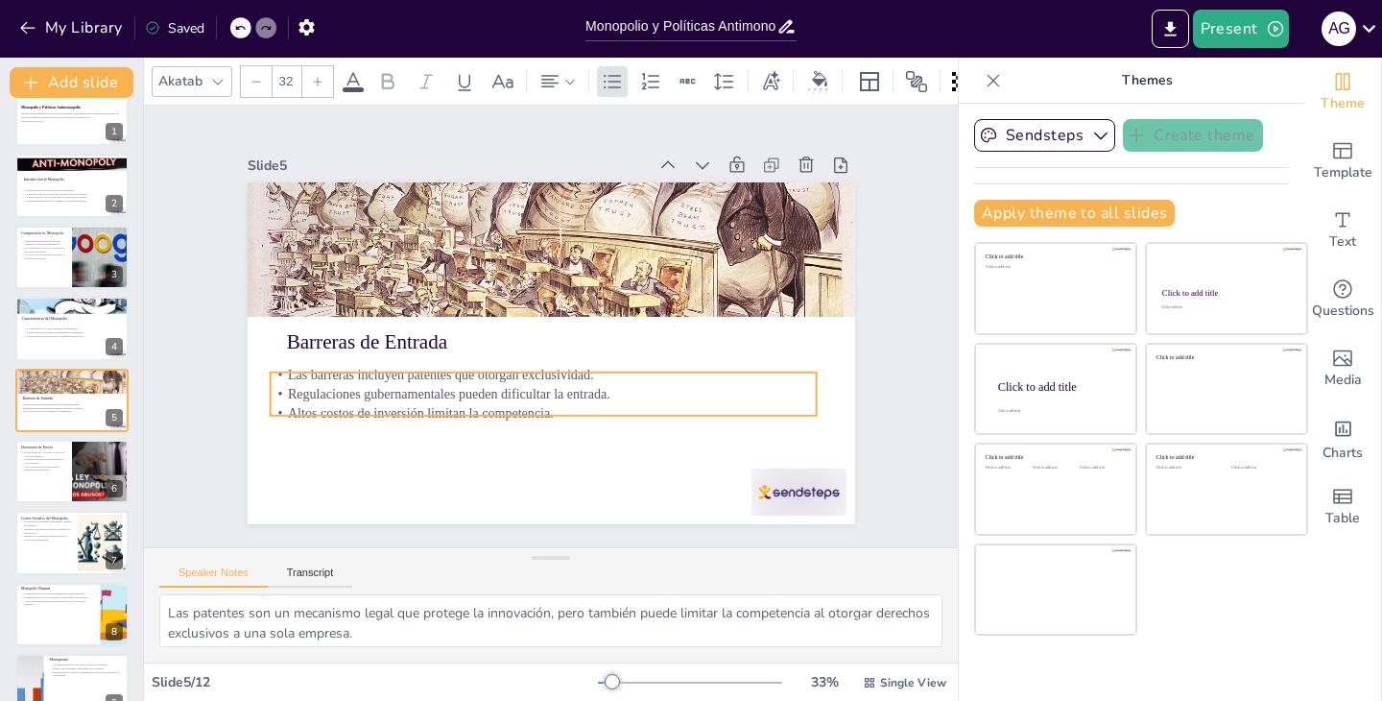
click at [541, 385] on p "Las barreras incluyen patentes que otorgan exclusividad." at bounding box center [543, 375] width 547 height 19
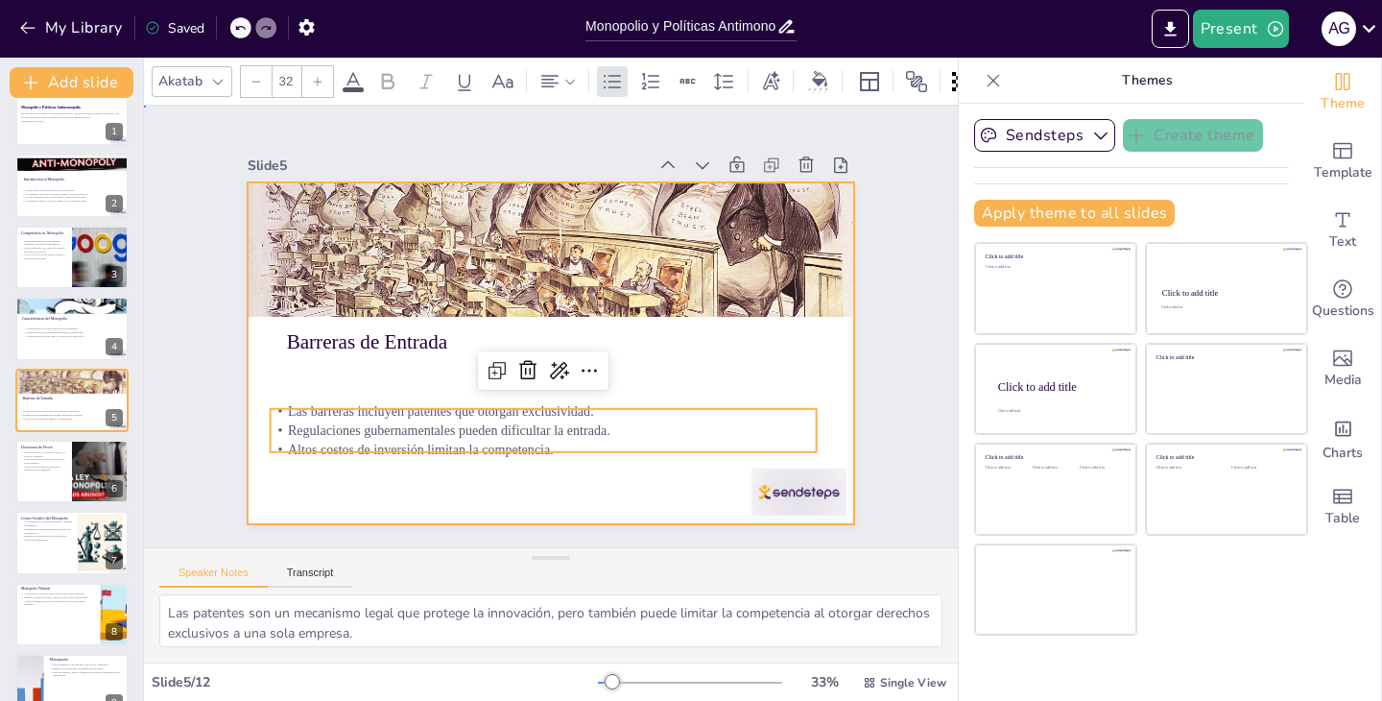
click at [570, 484] on div at bounding box center [545, 352] width 665 height 461
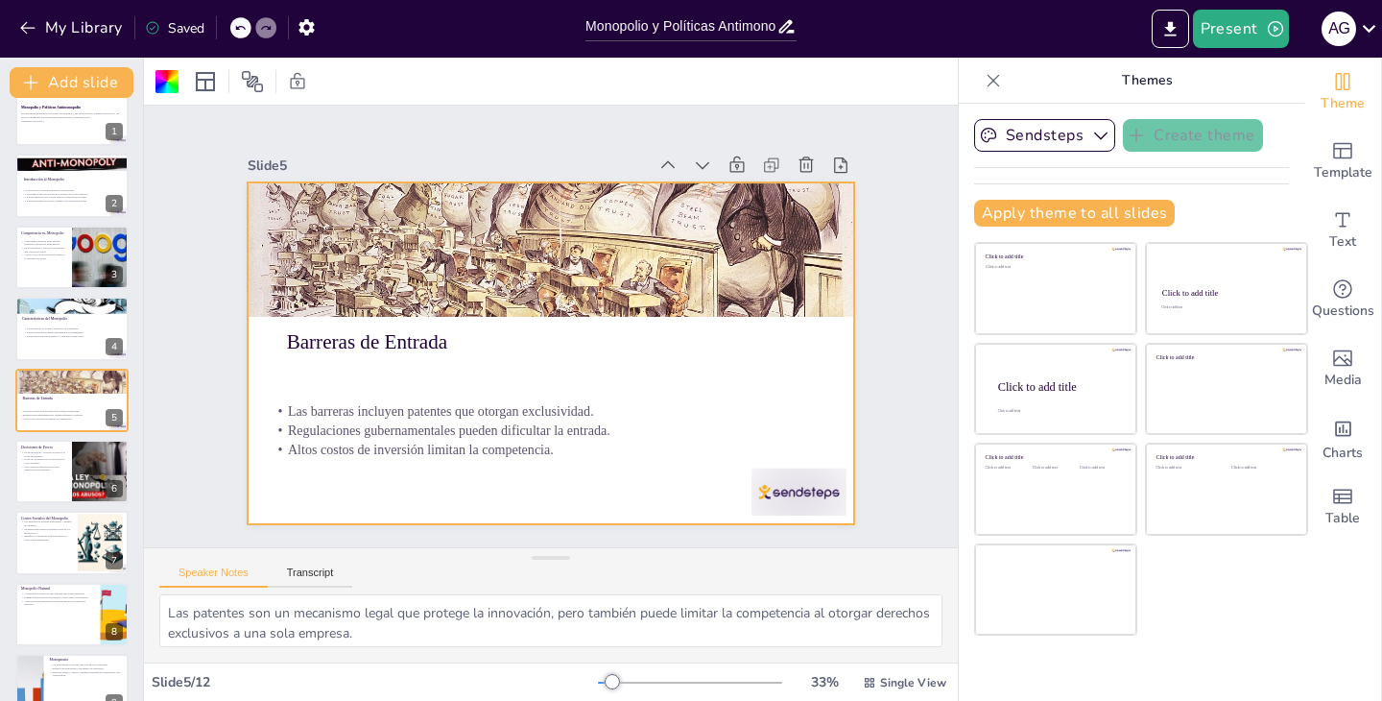
click at [639, 395] on div at bounding box center [552, 353] width 608 height 342
click at [46, 468] on p "Esto resulta en menor producción y transferencia de bienestar." at bounding box center [43, 468] width 46 height 7
type textarea "La curva de demanda es fundamental para entender cómo los monopolios establecen…"
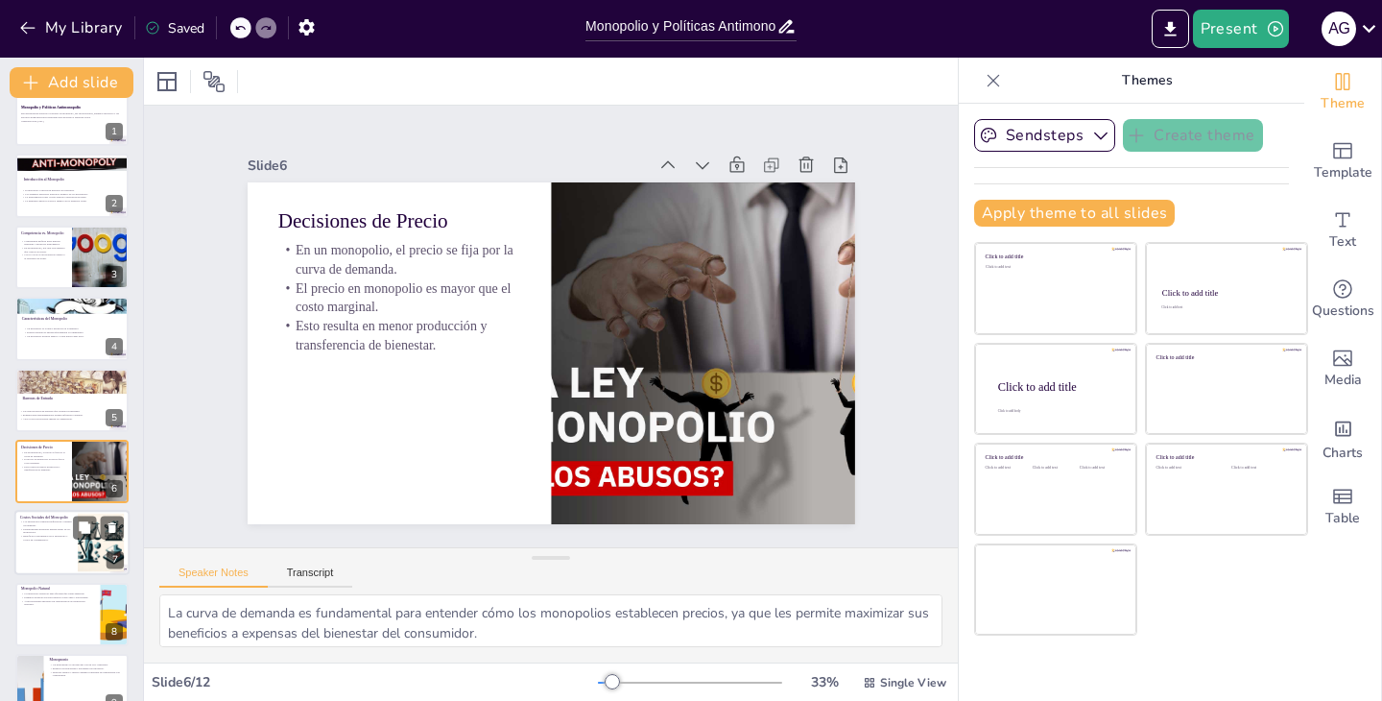
scroll to position [103, 0]
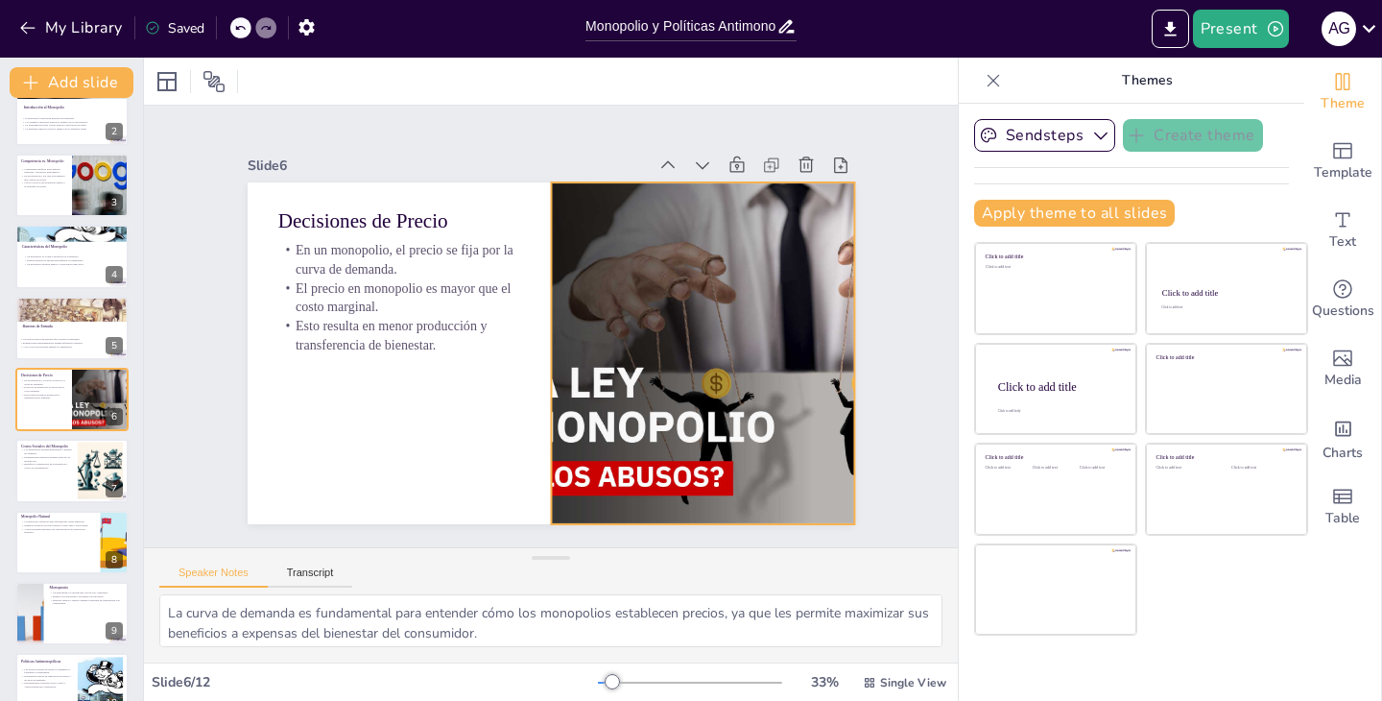
click at [605, 373] on div at bounding box center [703, 353] width 608 height 342
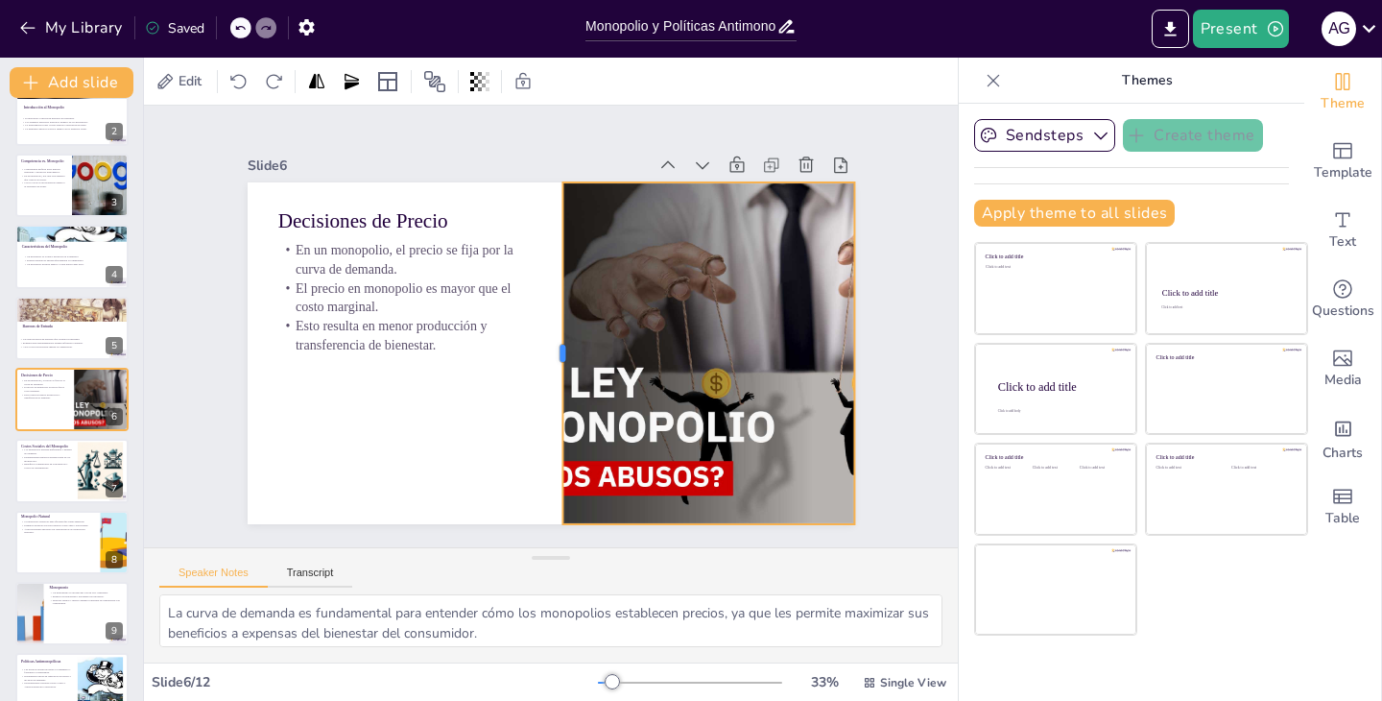
drag, startPoint x: 551, startPoint y: 351, endPoint x: 572, endPoint y: 362, distance: 23.6
click at [563, 362] on div at bounding box center [554, 353] width 15 height 342
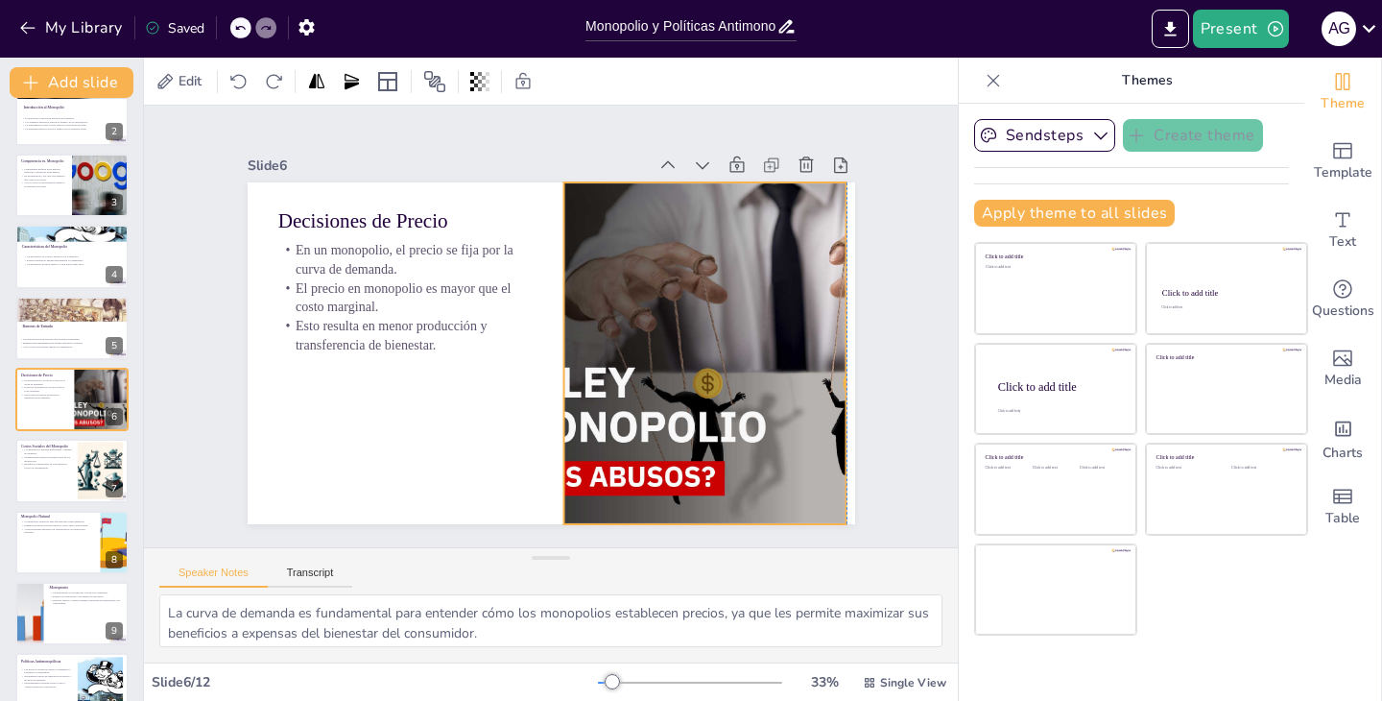
drag, startPoint x: 575, startPoint y: 355, endPoint x: 543, endPoint y: 354, distance: 31.7
click at [543, 354] on div at bounding box center [691, 367] width 640 height 403
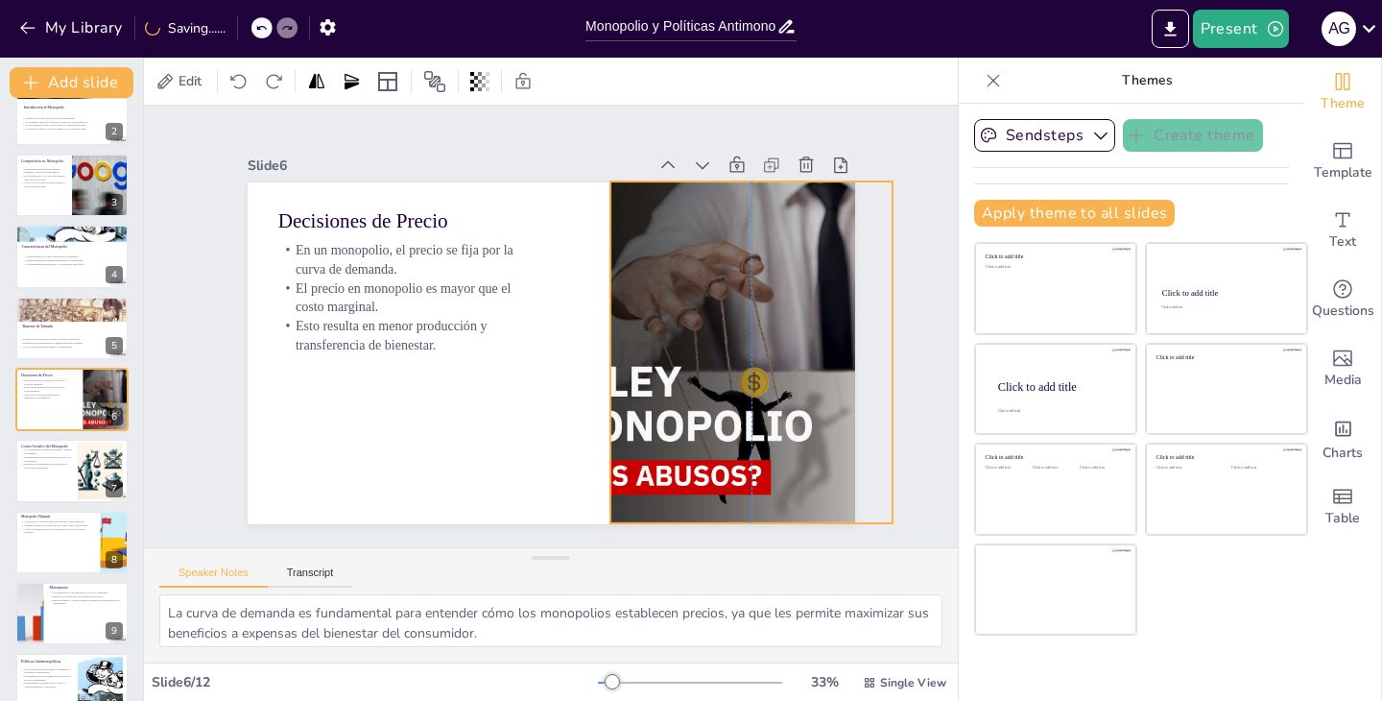
drag, startPoint x: 764, startPoint y: 347, endPoint x: 710, endPoint y: 348, distance: 53.8
click at [710, 348] on div at bounding box center [737, 371] width 640 height 403
